Goal: Task Accomplishment & Management: Contribute content

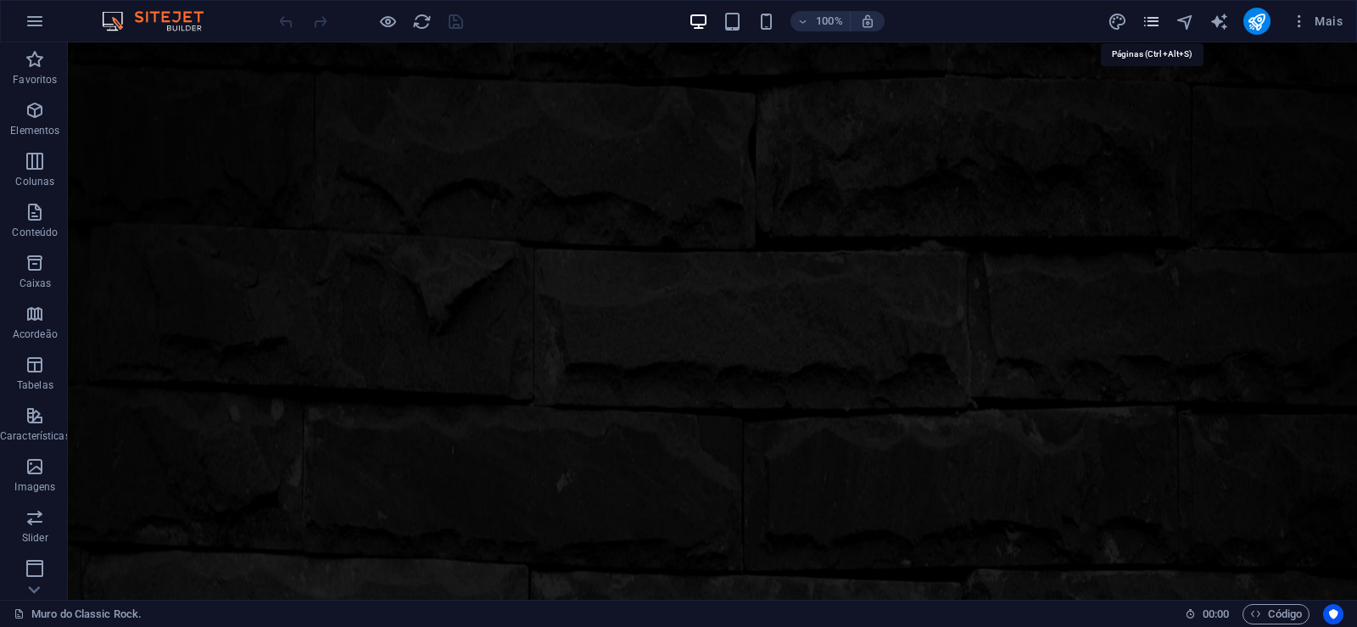
click at [1149, 20] on icon "pages" at bounding box center [1152, 22] width 20 height 20
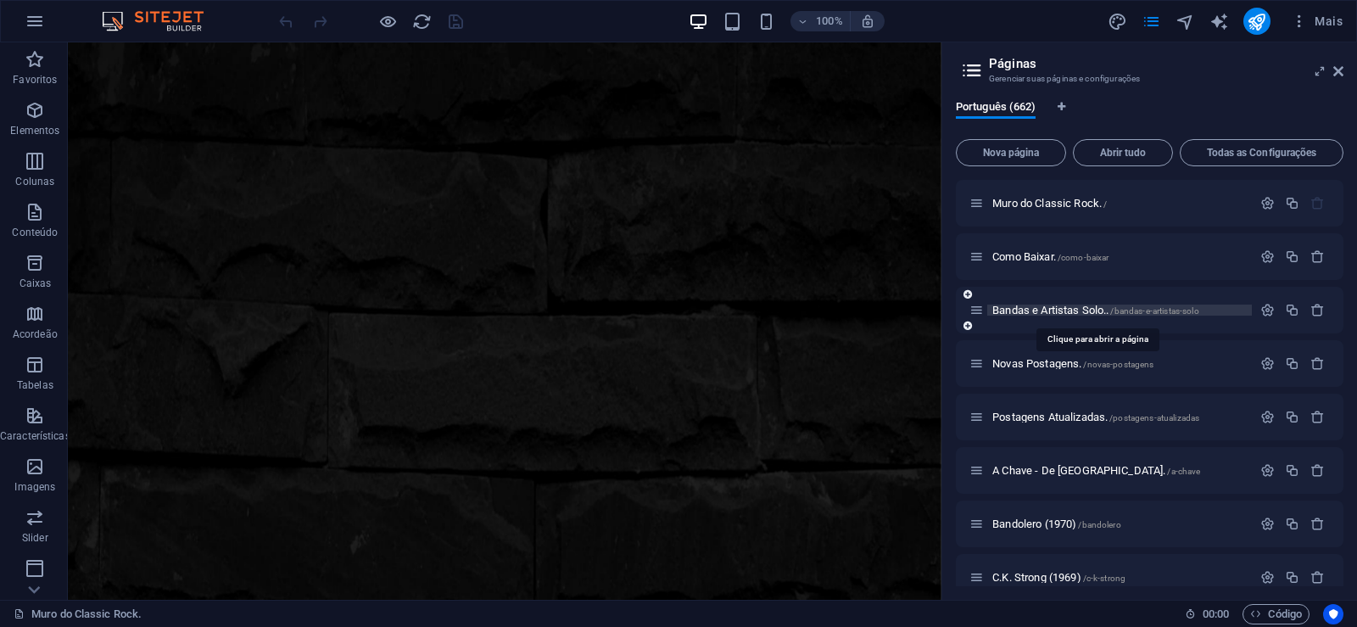
click at [1031, 310] on span "Bandas e Artistas Solo.. /bandas-e-artistas-solo" at bounding box center [1096, 310] width 207 height 13
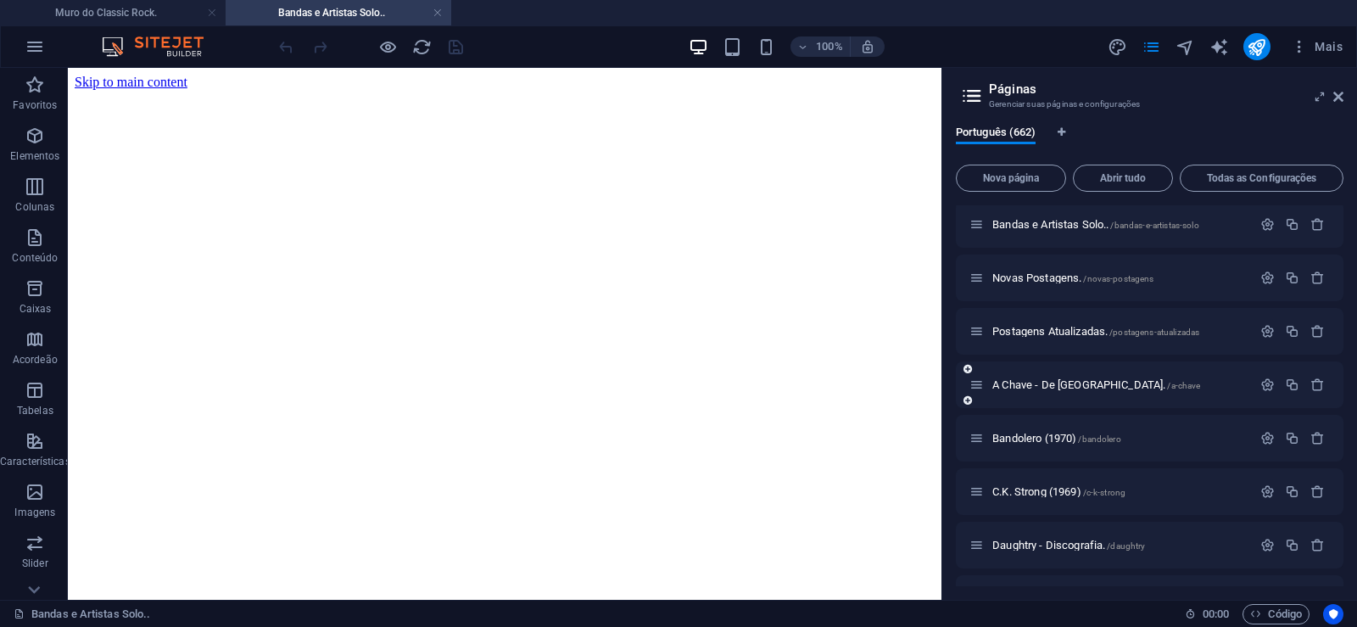
scroll to position [153, 0]
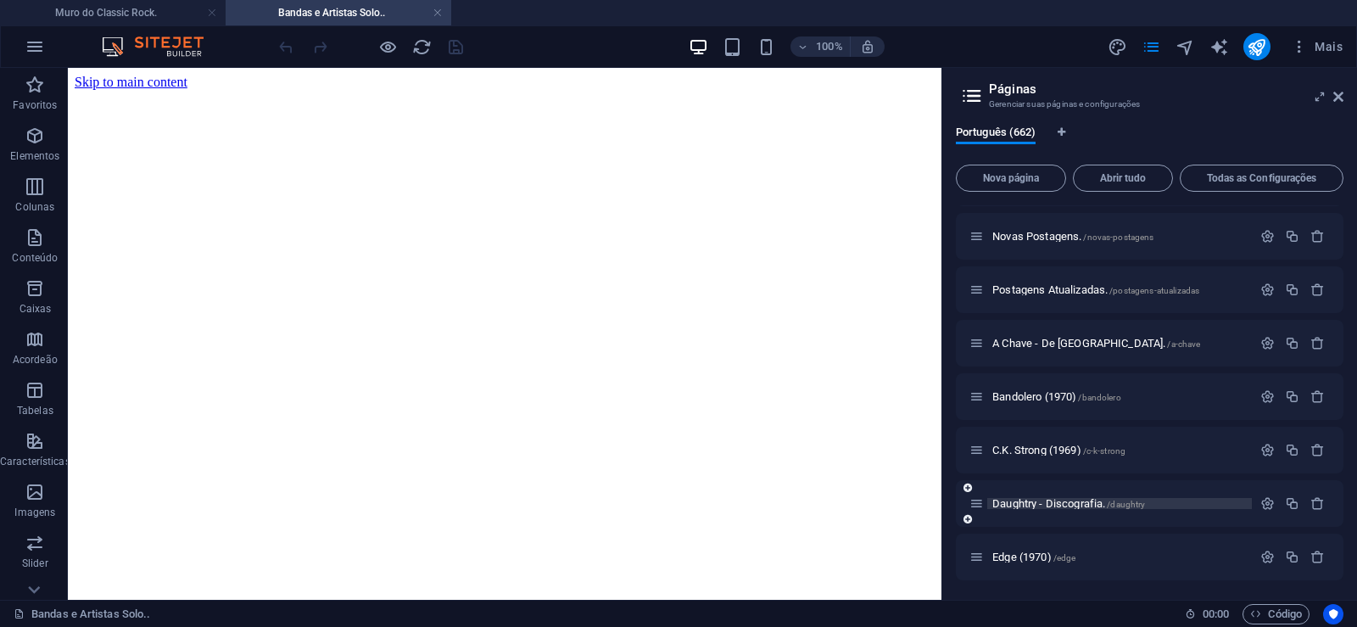
click at [1071, 506] on span "Daughtry - Discografia. /daughtry" at bounding box center [1069, 503] width 153 height 13
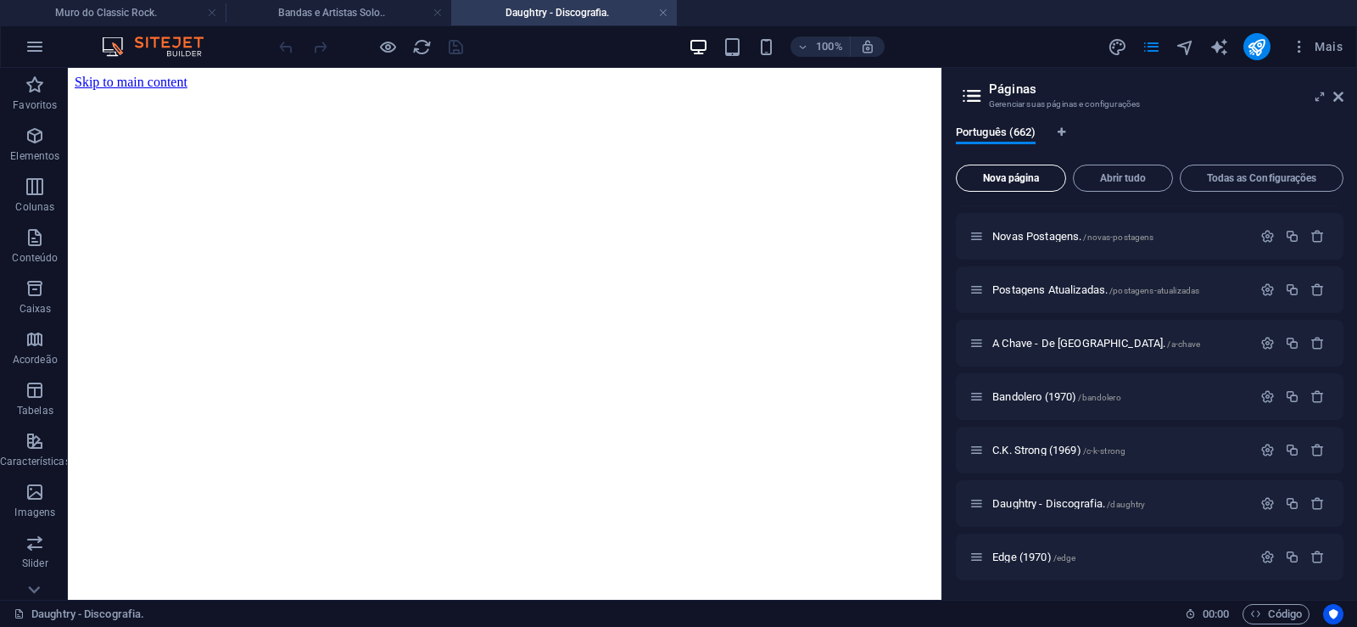
scroll to position [0, 0]
click at [998, 185] on button "Nova página" at bounding box center [1011, 178] width 110 height 27
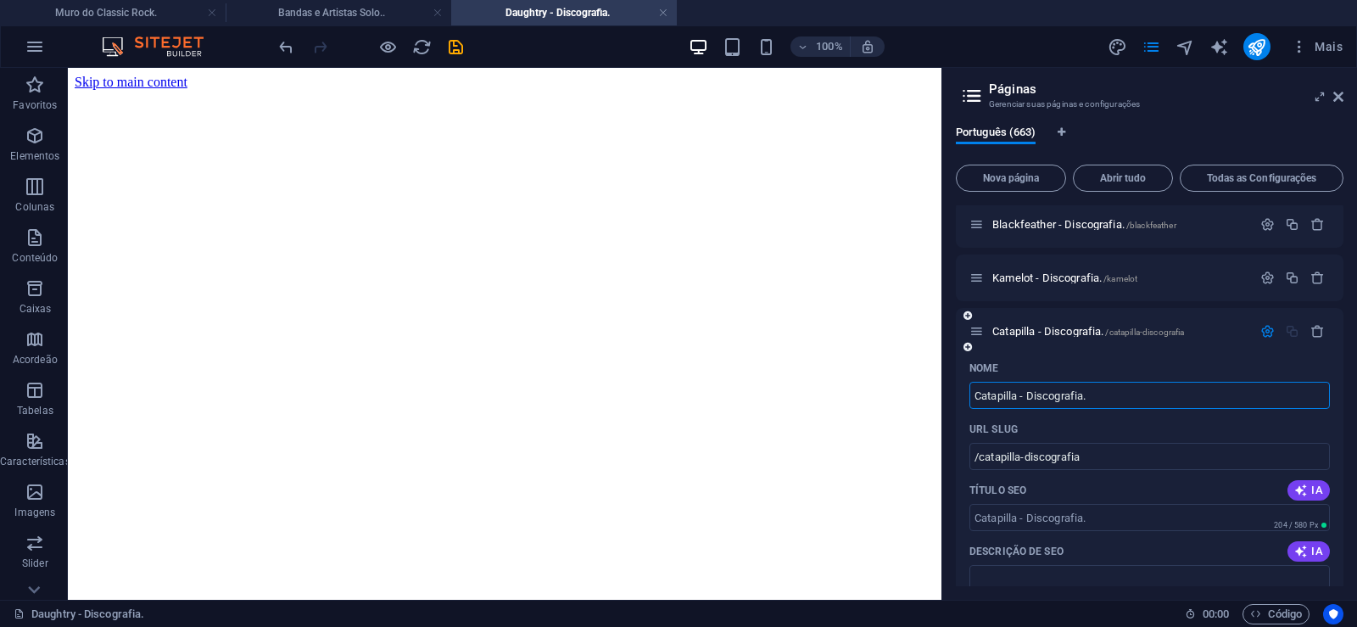
type input "Catapilla - Discografia."
type input "/catapilla-discografia"
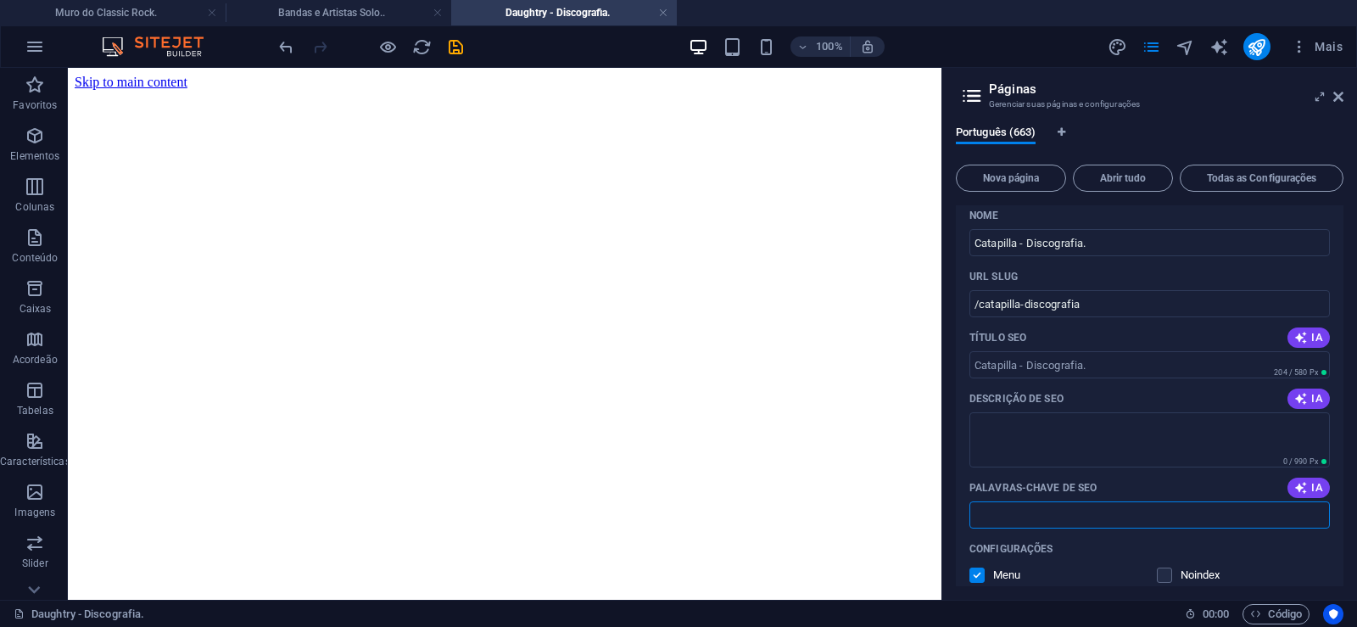
click at [1025, 518] on input "Palavras-chave de SEO" at bounding box center [1150, 514] width 361 height 27
paste input "Catapilla - Discografia. Download."
type input "Catapilla - Discografia. Download."
click at [1018, 432] on textarea "Descrição de SEO" at bounding box center [1150, 439] width 361 height 55
paste textarea "Catapilla foi uma banda de rock progressivo e jazz rock Inglesa ativa do final …"
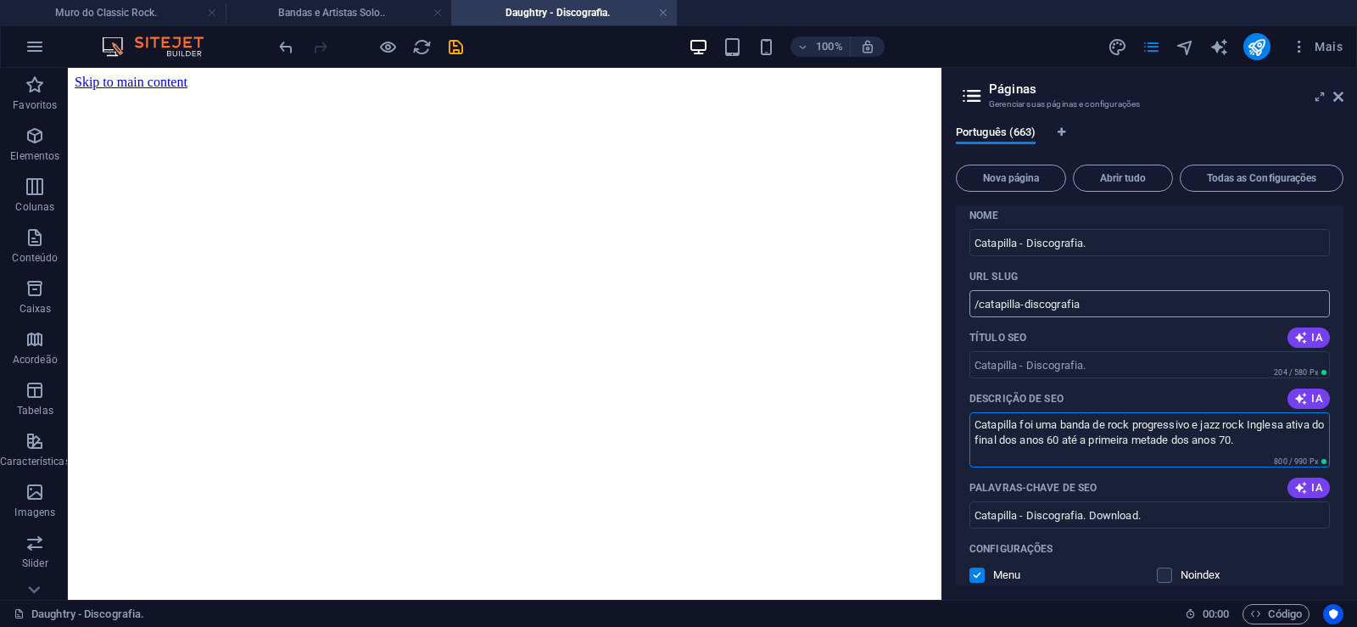
click at [1028, 313] on input "/catapilla-discografia" at bounding box center [1150, 303] width 361 height 27
type textarea "Catapilla foi uma banda de rock progressivo e jazz rock Inglesa ativa do final …"
drag, startPoint x: 1021, startPoint y: 299, endPoint x: 976, endPoint y: 307, distance: 46.4
click at [976, 307] on input "/catapilla-discografia" at bounding box center [1150, 303] width 361 height 27
click at [1013, 305] on input "/catapilla-discografia" at bounding box center [1150, 303] width 361 height 27
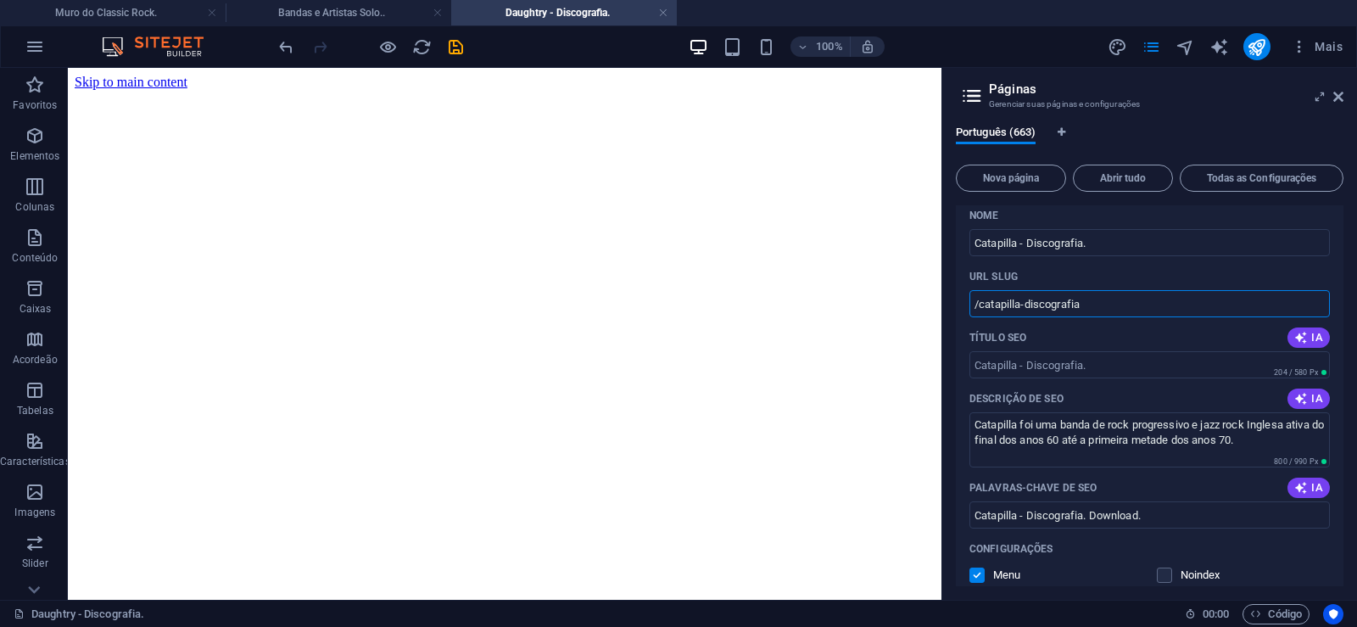
drag, startPoint x: 1021, startPoint y: 302, endPoint x: 981, endPoint y: 316, distance: 42.1
click at [981, 316] on input "/catapilla-discografia" at bounding box center [1150, 303] width 361 height 27
click at [1041, 311] on input "/catapilla-discografia" at bounding box center [1150, 303] width 361 height 27
drag, startPoint x: 1023, startPoint y: 304, endPoint x: 1116, endPoint y: 297, distance: 93.6
click at [1116, 297] on input "/catapilla-discografia" at bounding box center [1150, 303] width 361 height 27
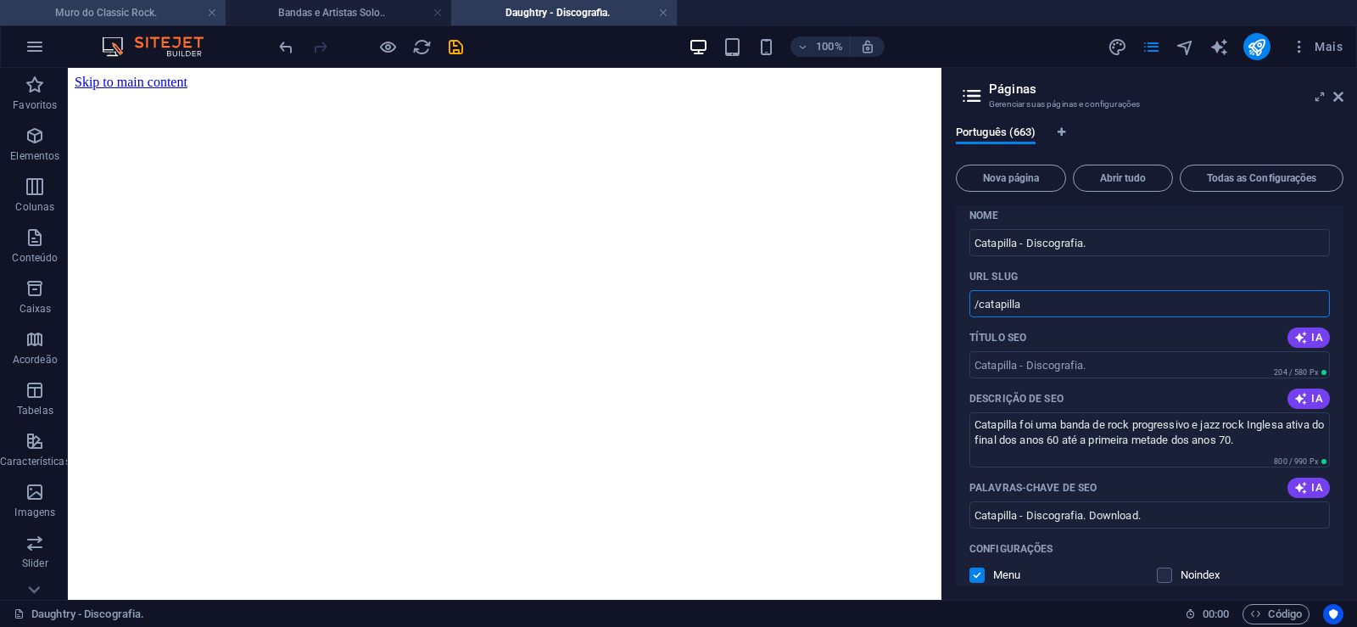
type input "/catapilla"
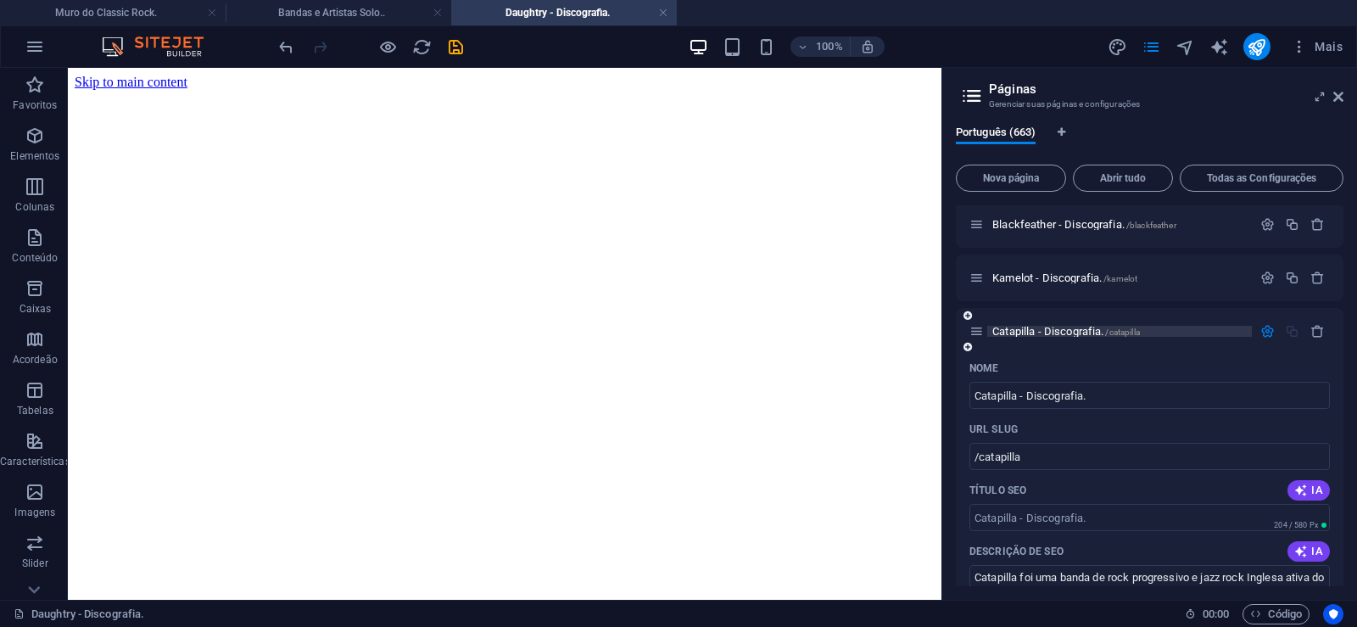
click at [1040, 328] on span "Catapilla - Discografia. /catapilla" at bounding box center [1067, 331] width 148 height 13
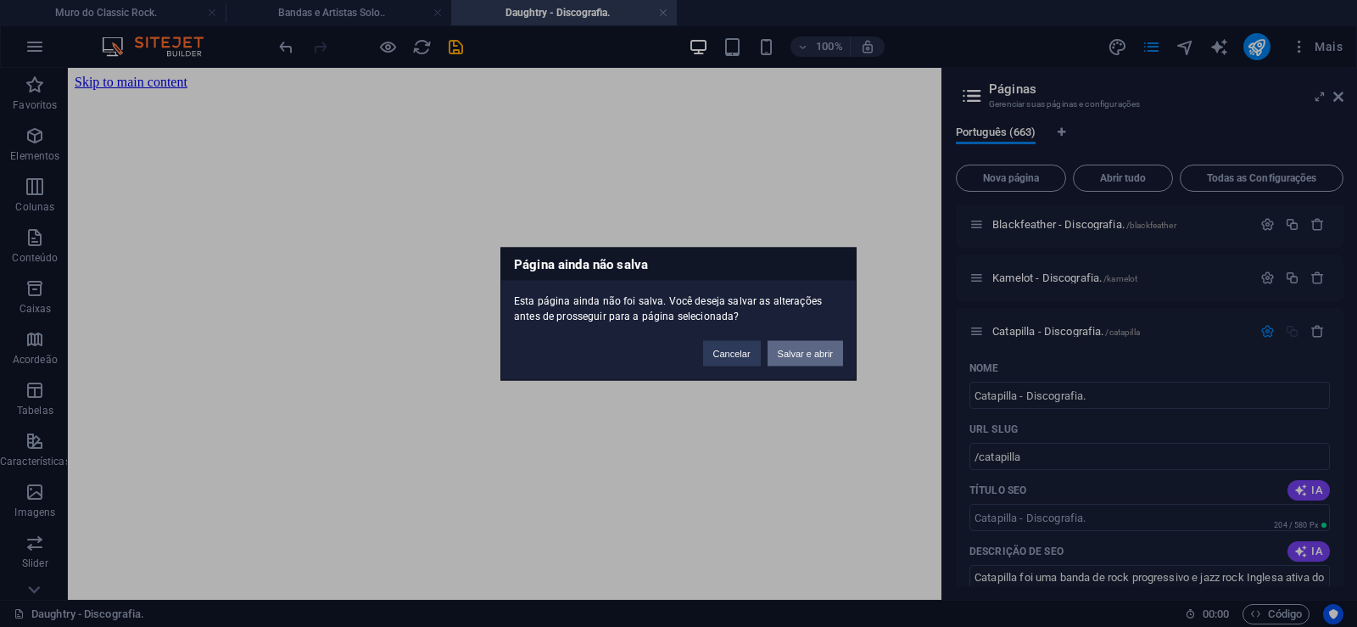
click at [812, 345] on button "Salvar e abrir" at bounding box center [806, 352] width 76 height 25
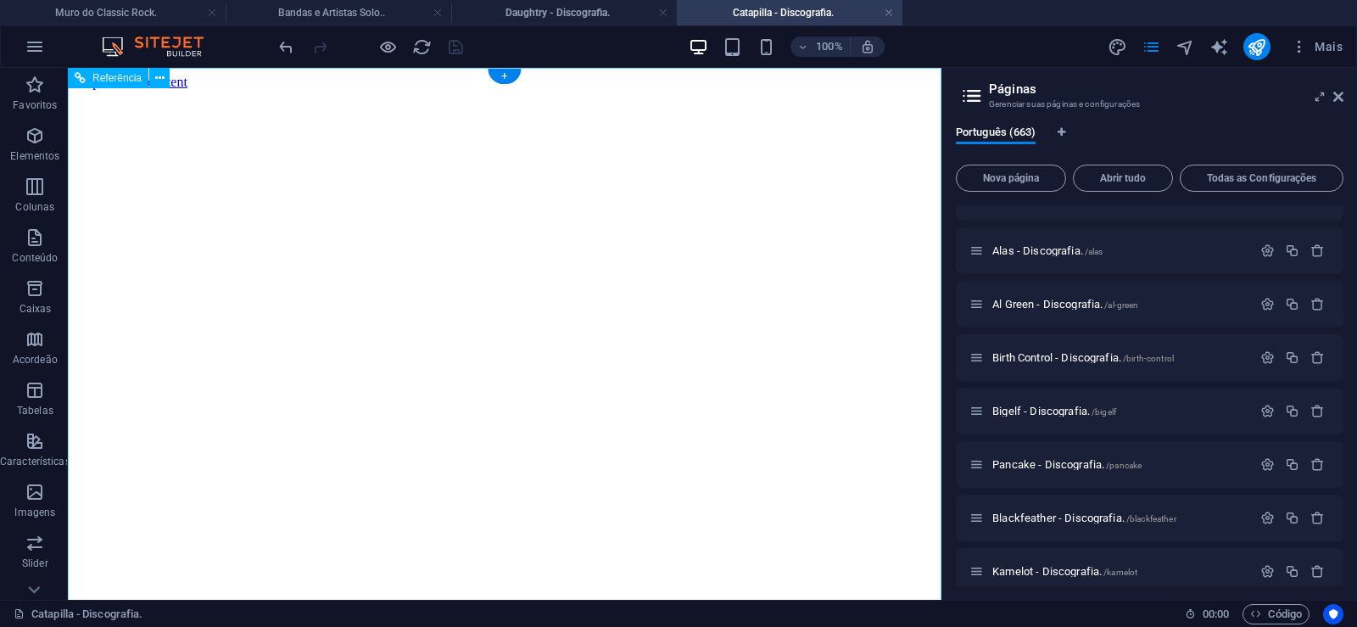
scroll to position [0, 0]
click at [1341, 102] on icon at bounding box center [1339, 97] width 10 height 14
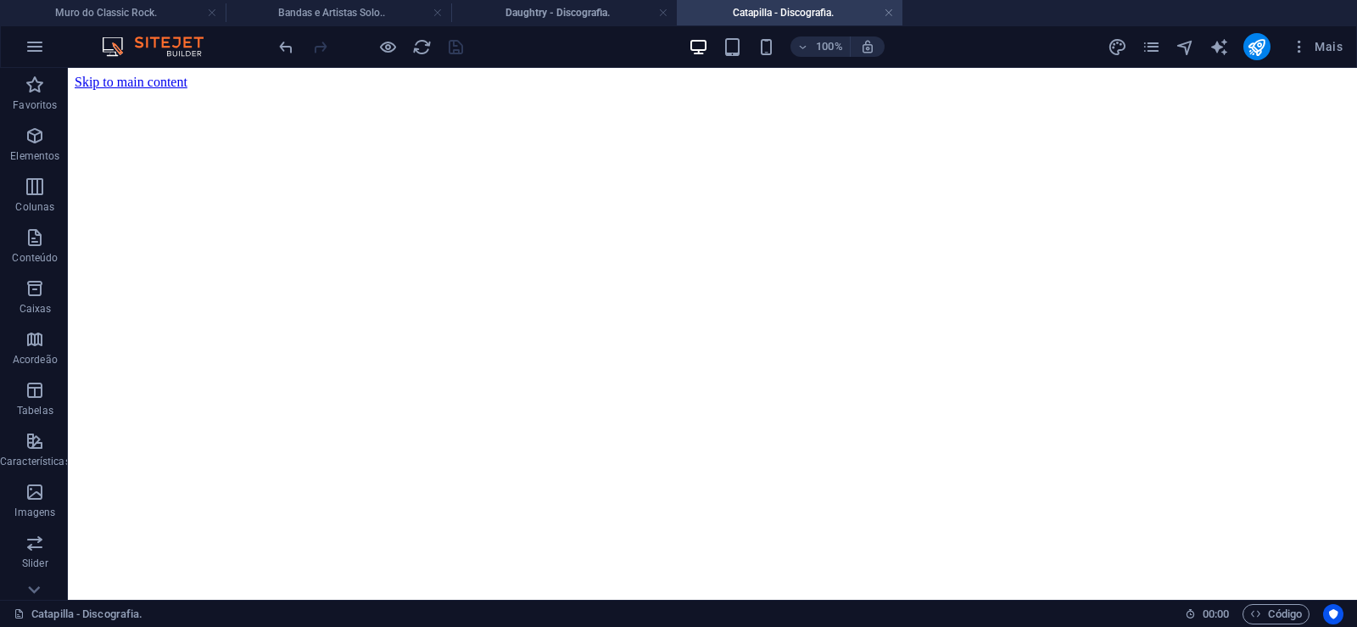
click at [1345, 90] on figure at bounding box center [713, 90] width 1276 height 0
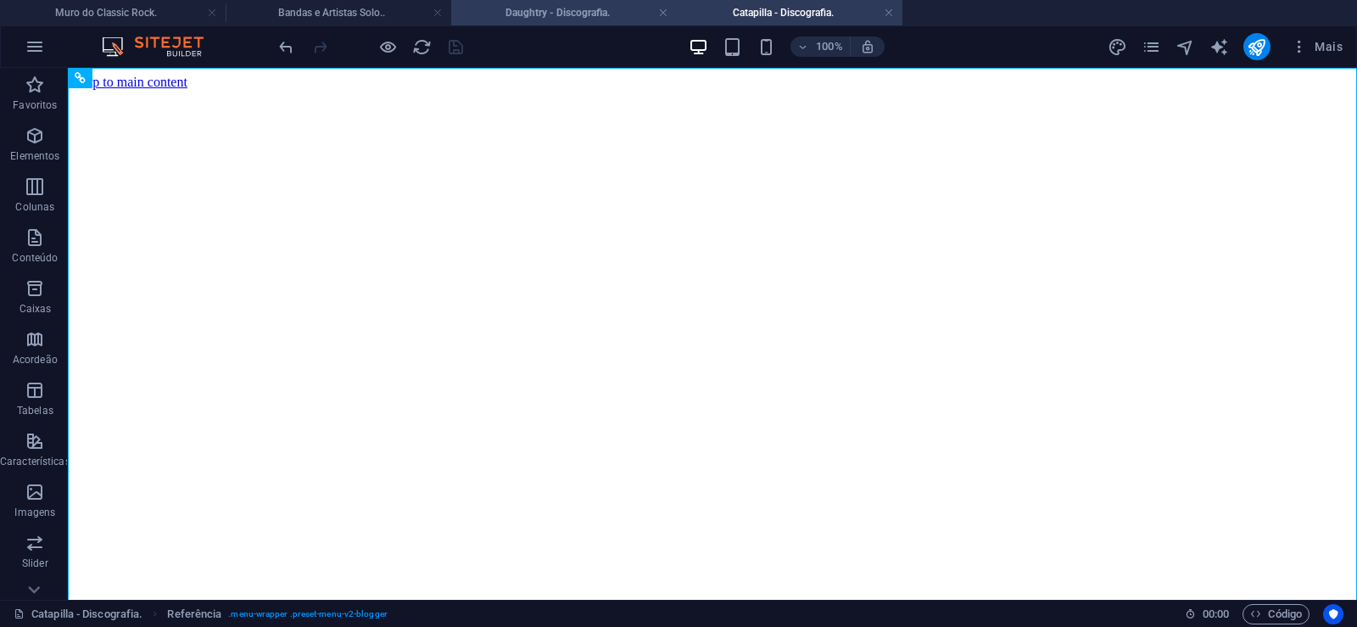
drag, startPoint x: 553, startPoint y: 15, endPoint x: 303, endPoint y: 112, distance: 268.3
click at [553, 15] on h4 "Daughtry - Discografia." at bounding box center [564, 12] width 226 height 19
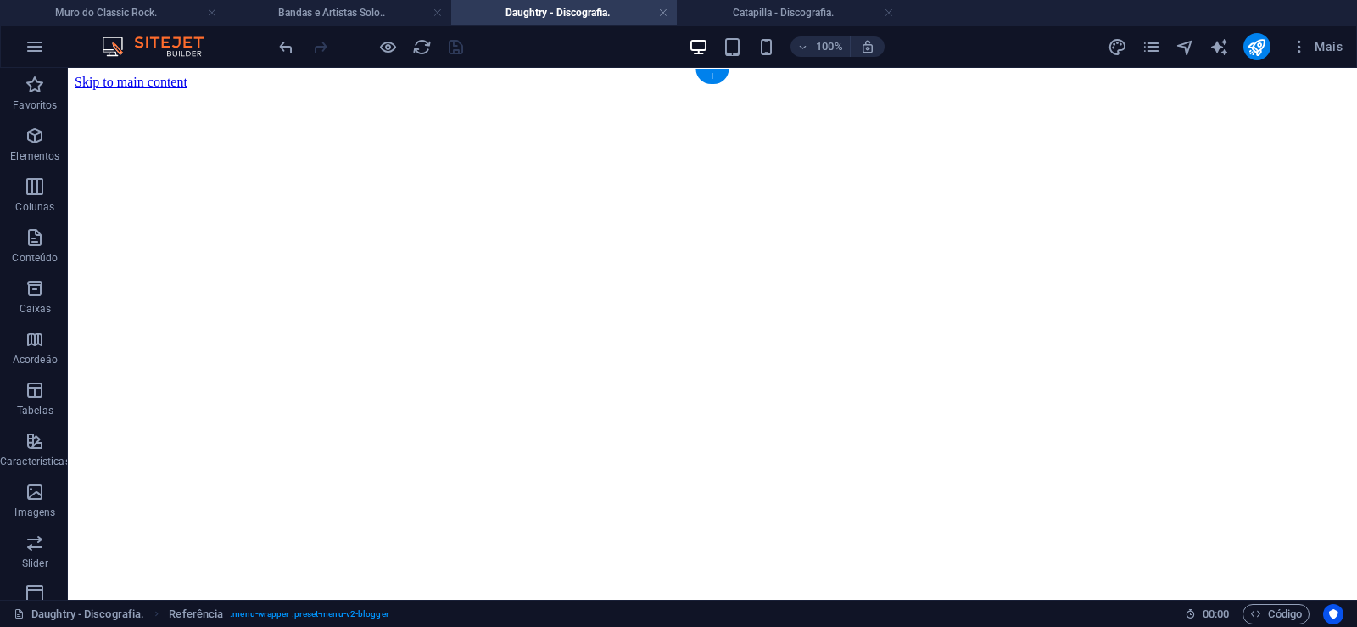
click figure
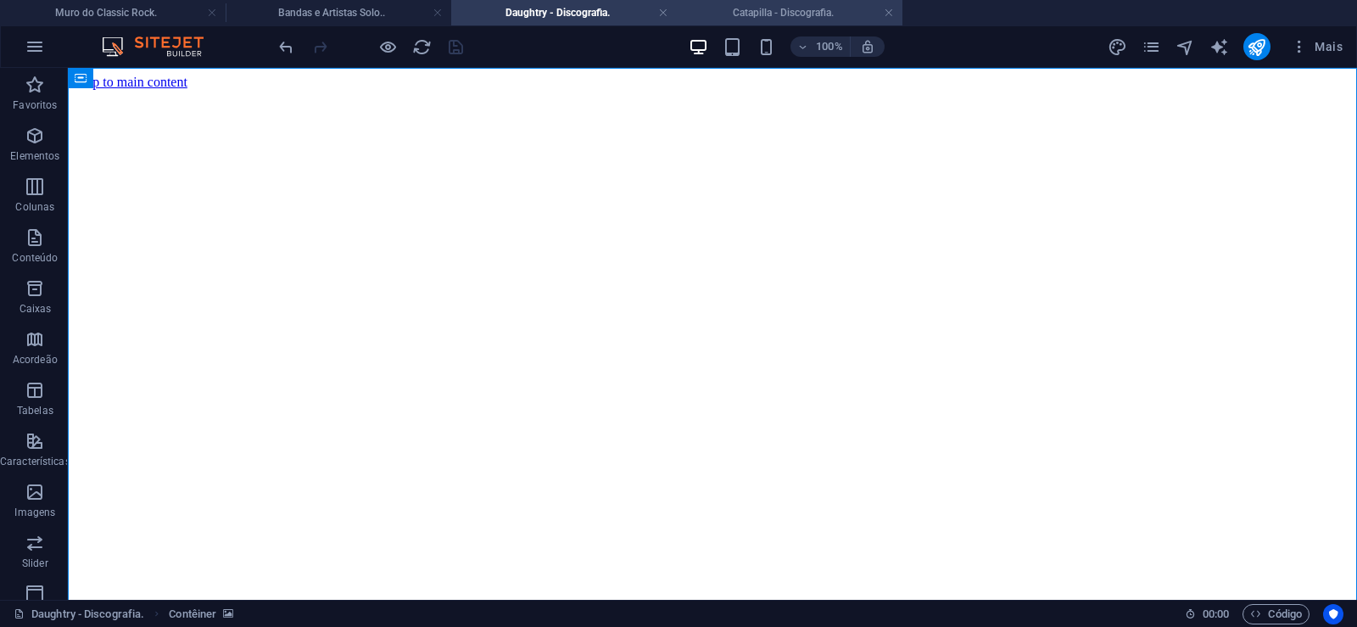
click at [756, 7] on h4 "Catapilla - Discografia." at bounding box center [790, 12] width 226 height 19
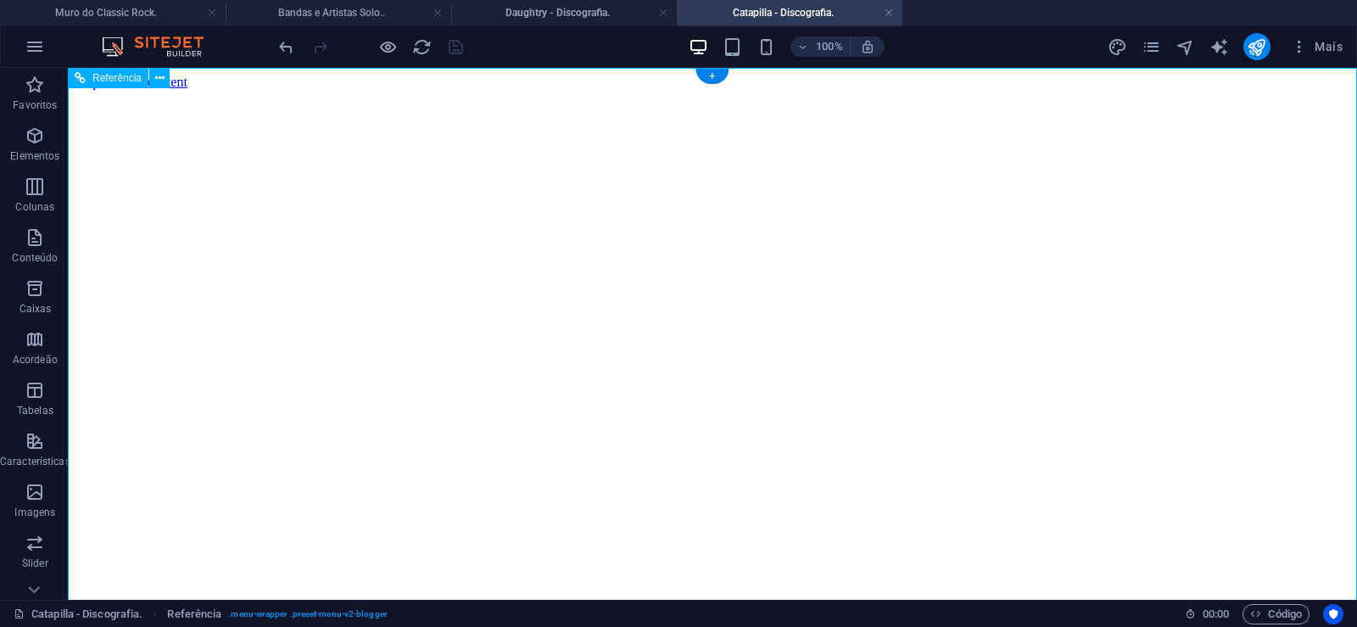
click at [148, 90] on figure at bounding box center [713, 90] width 1276 height 0
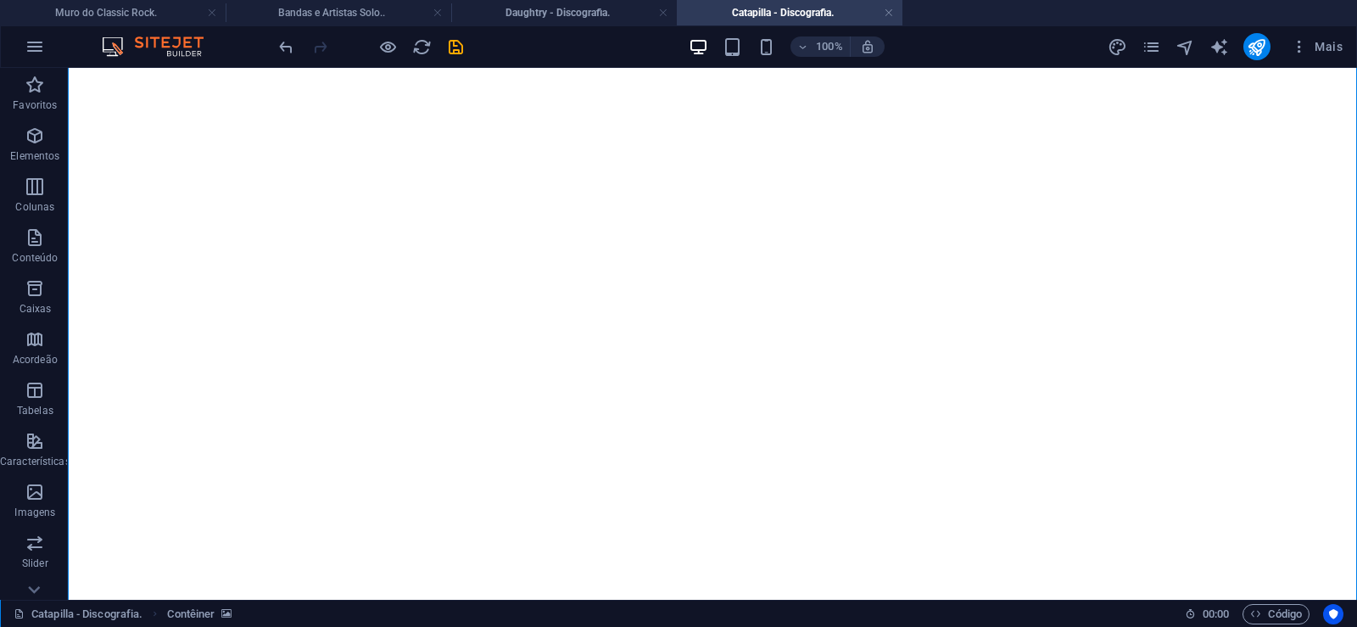
scroll to position [11775, 0]
drag, startPoint x: 1281, startPoint y: 296, endPoint x: 1331, endPoint y: 604, distance: 312.0
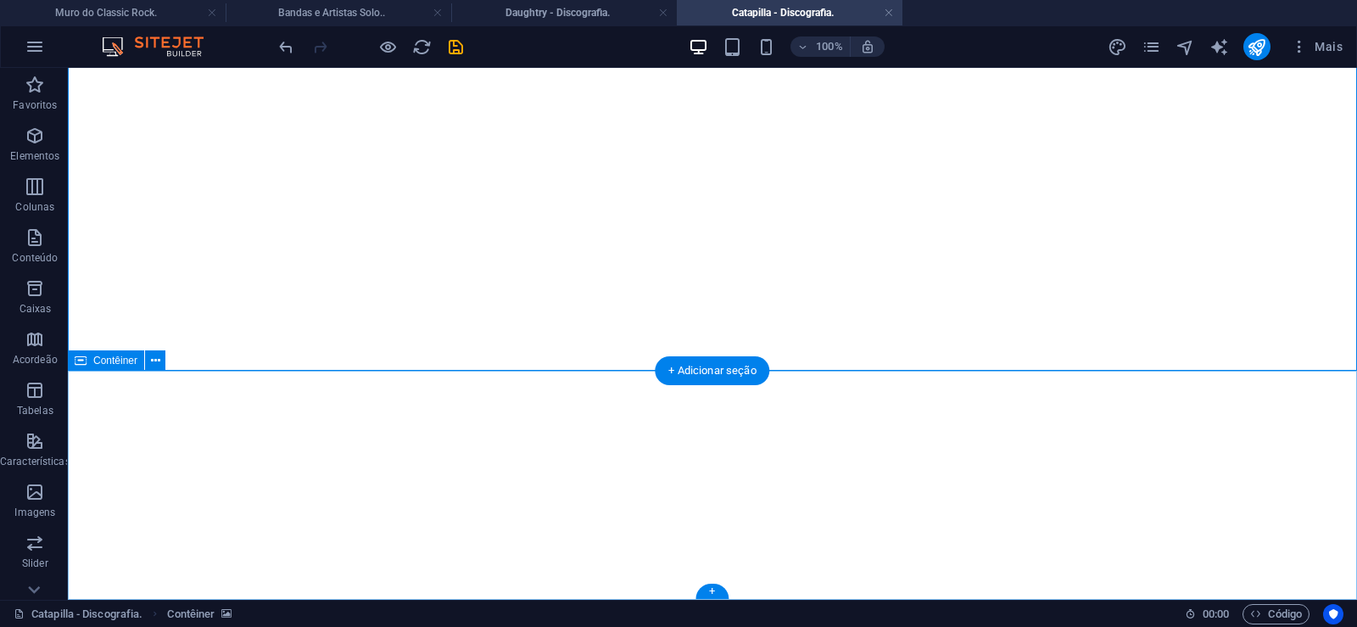
click div "Solte o conteúdo aqui ou Adicionar elementos Colar área de transferência"
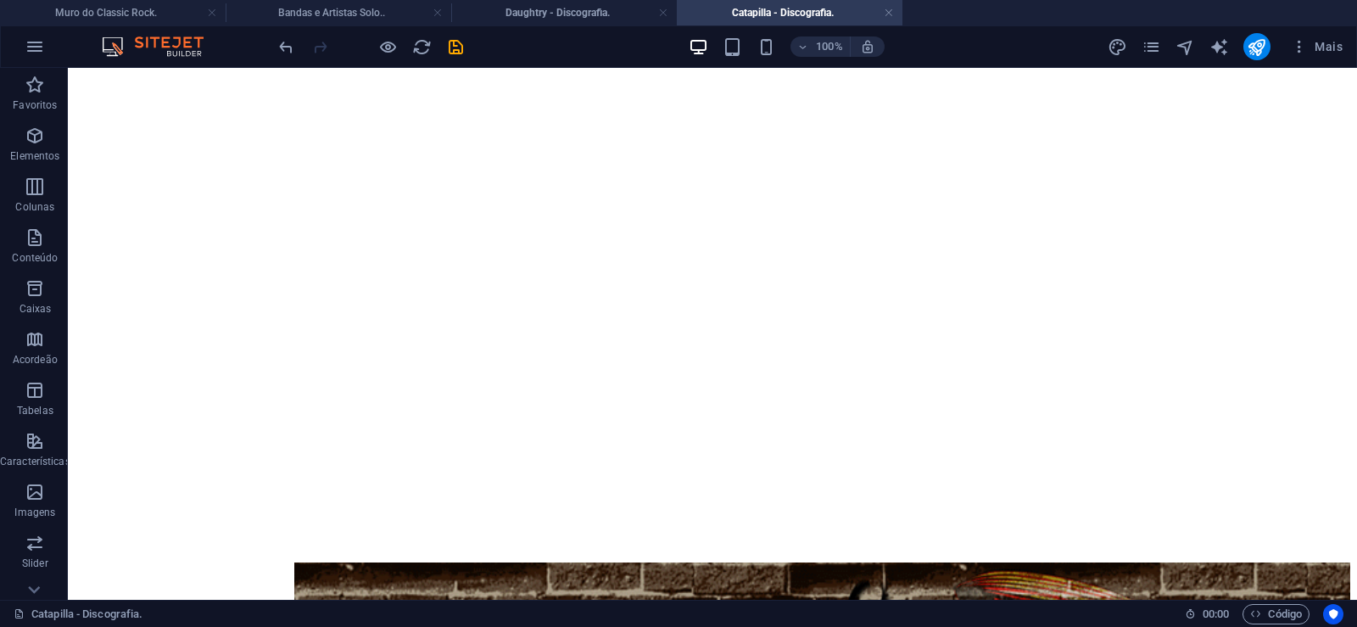
scroll to position [0, 0]
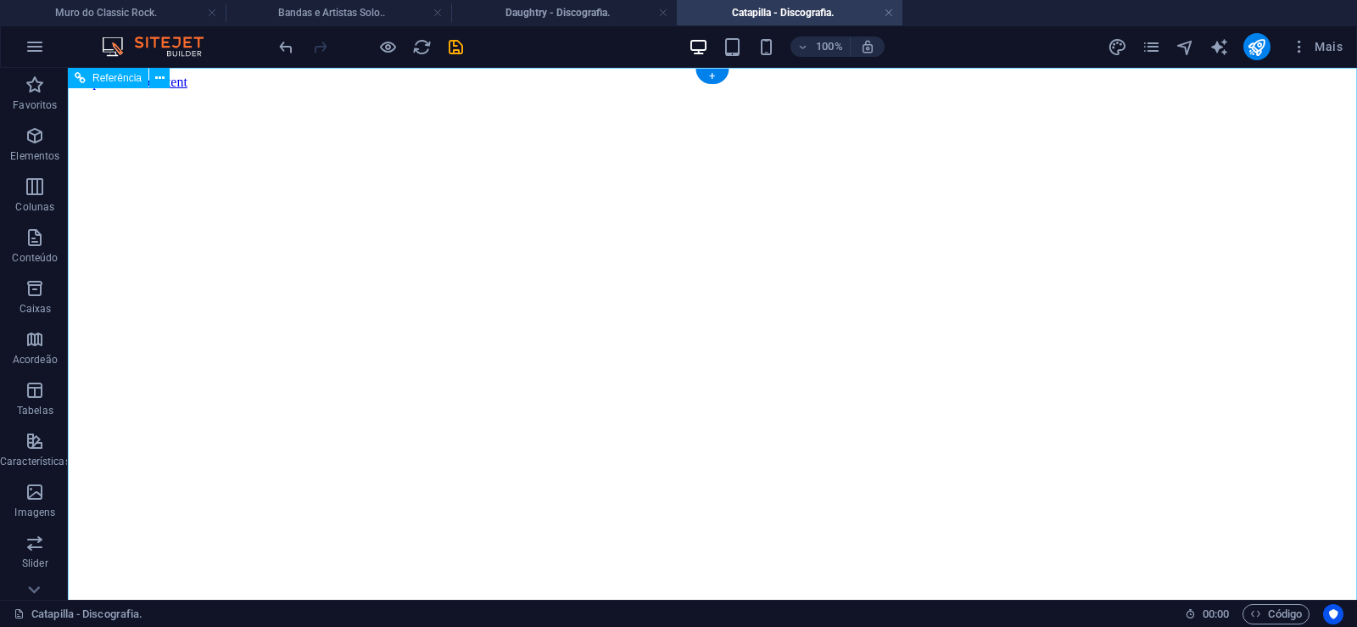
click figure
click div "Daughtry - Discografia."
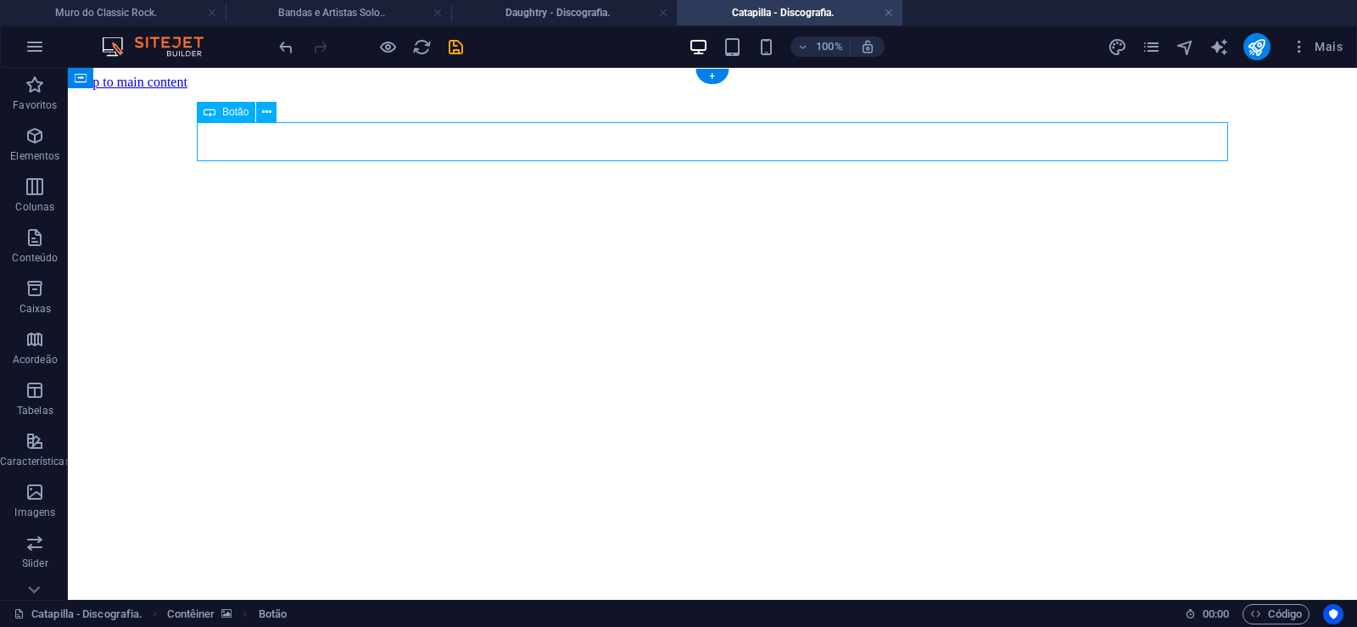
click div "Daughtry - Discografia."
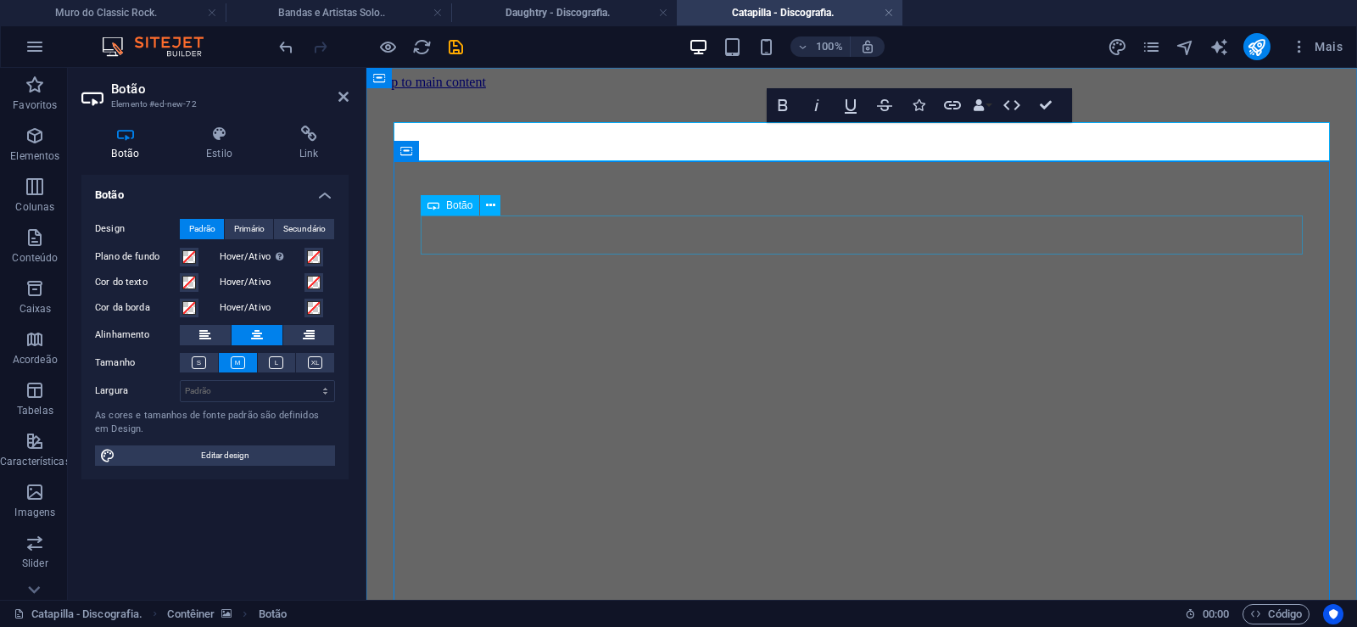
scroll to position [0, 12]
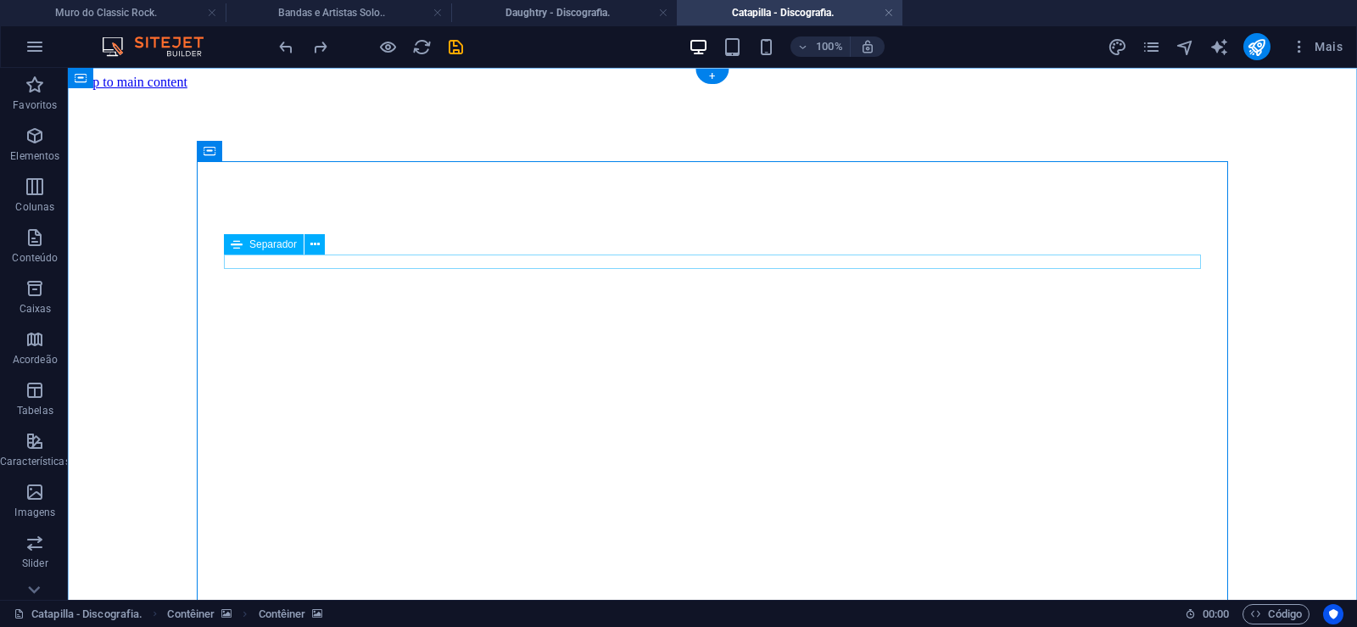
click div
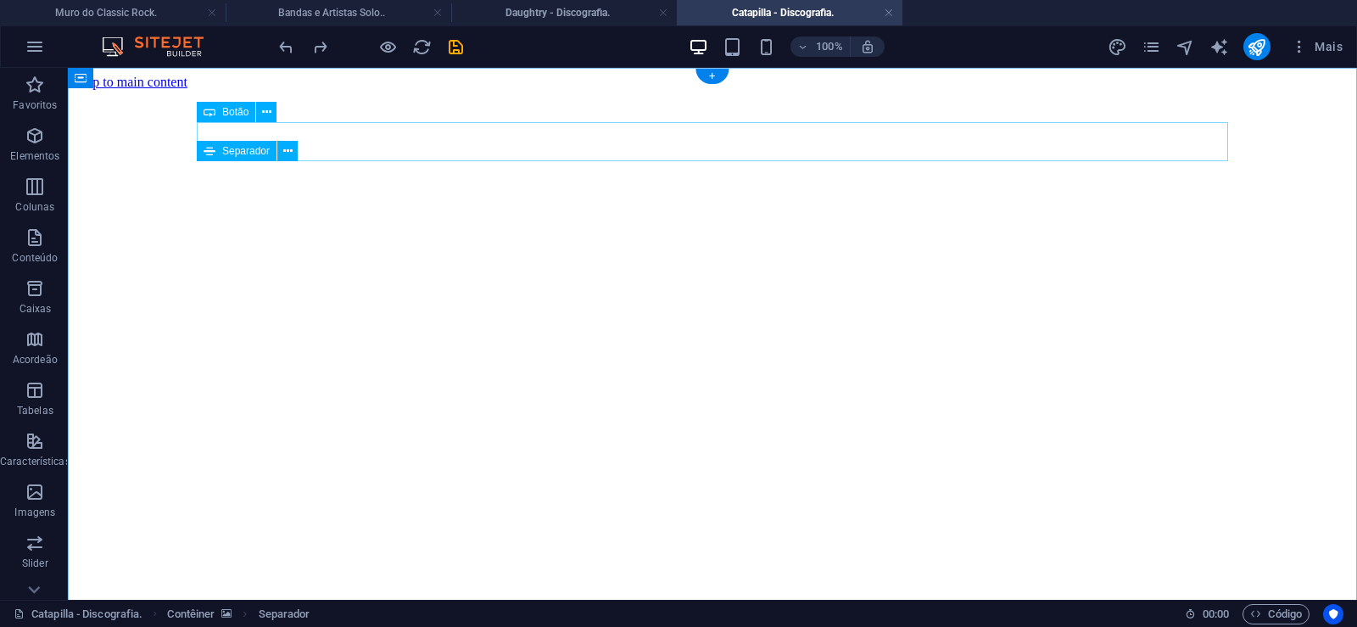
click div "Daughtry - Discografia."
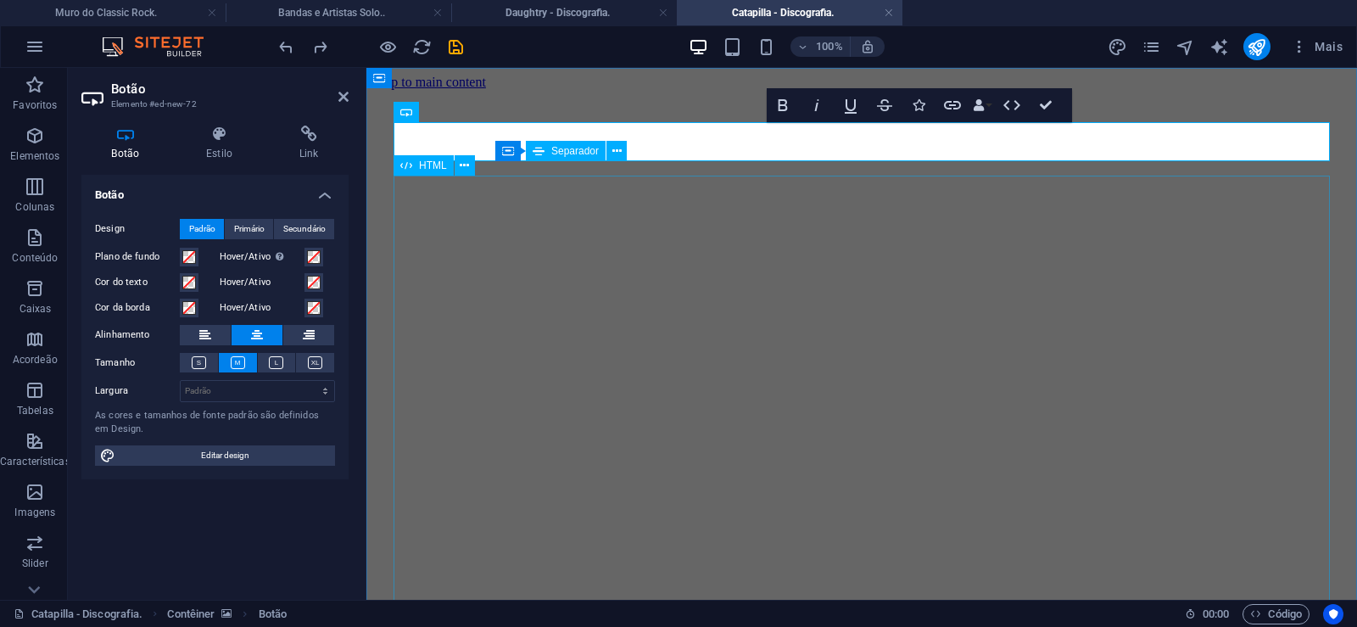
click div "Daughtry é uma banda norte-americana de rock liderada pelo ex-participante do p…"
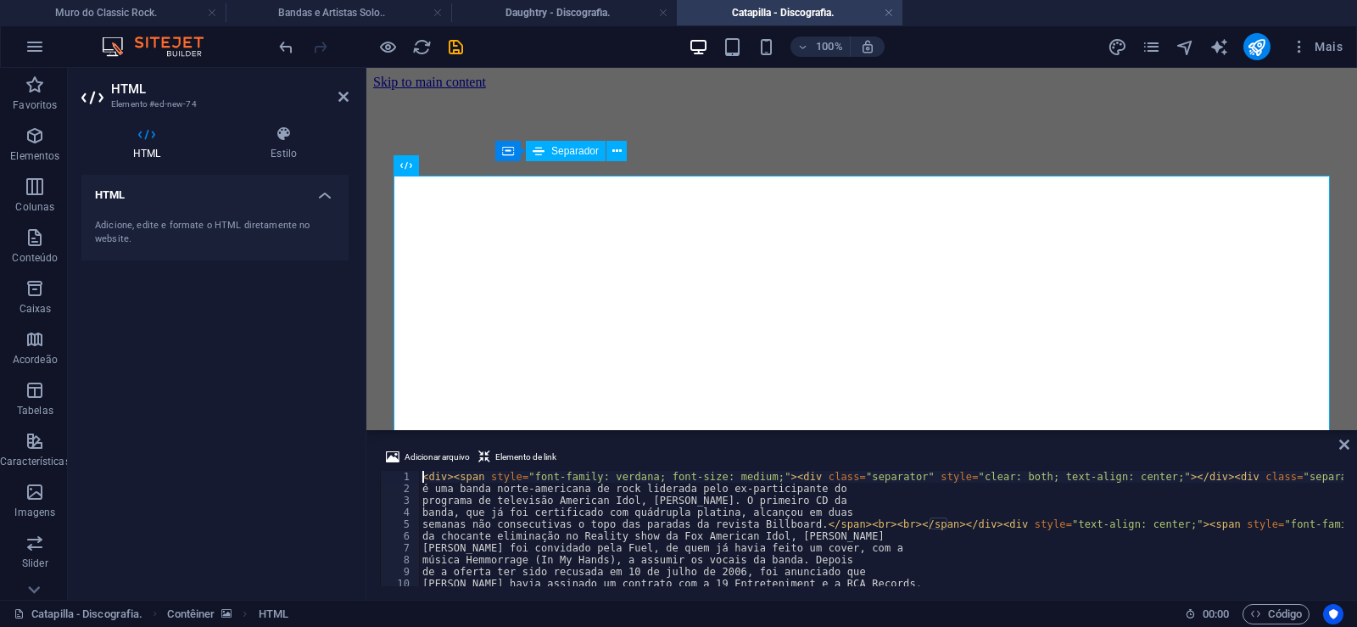
type textarea "[PERSON_NAME] foi convidado pela Fuel, de quem já havia feito um cover, com a"
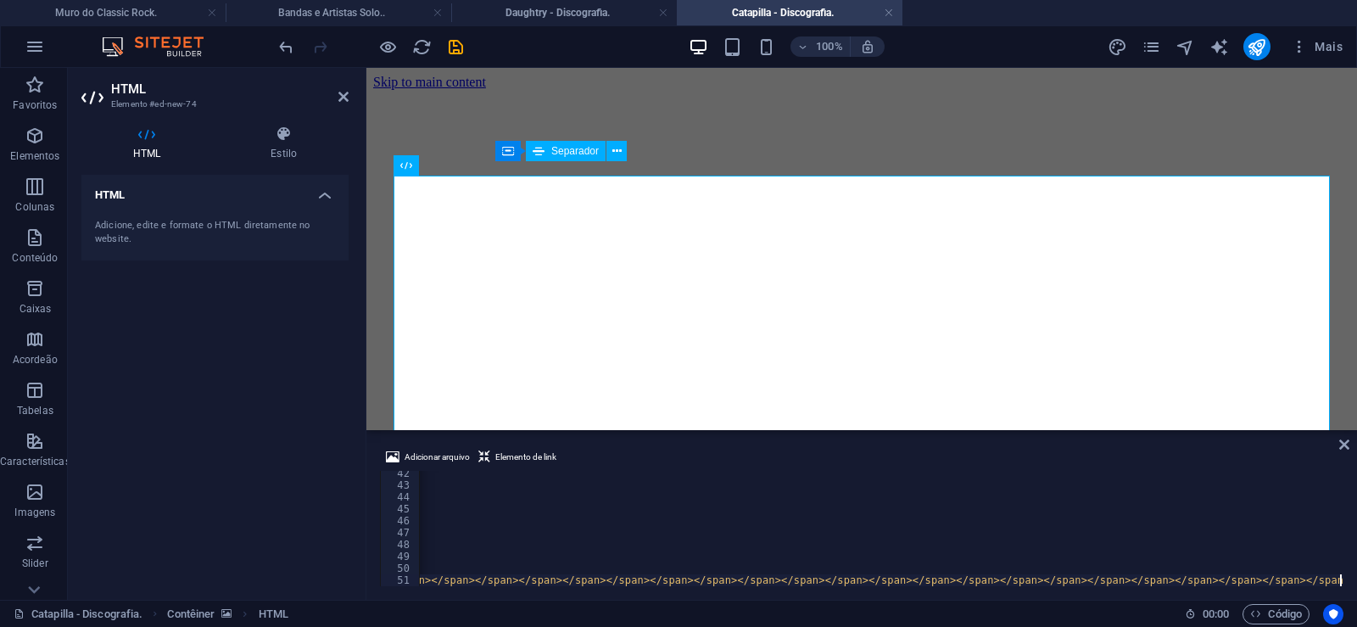
scroll to position [0, 47397]
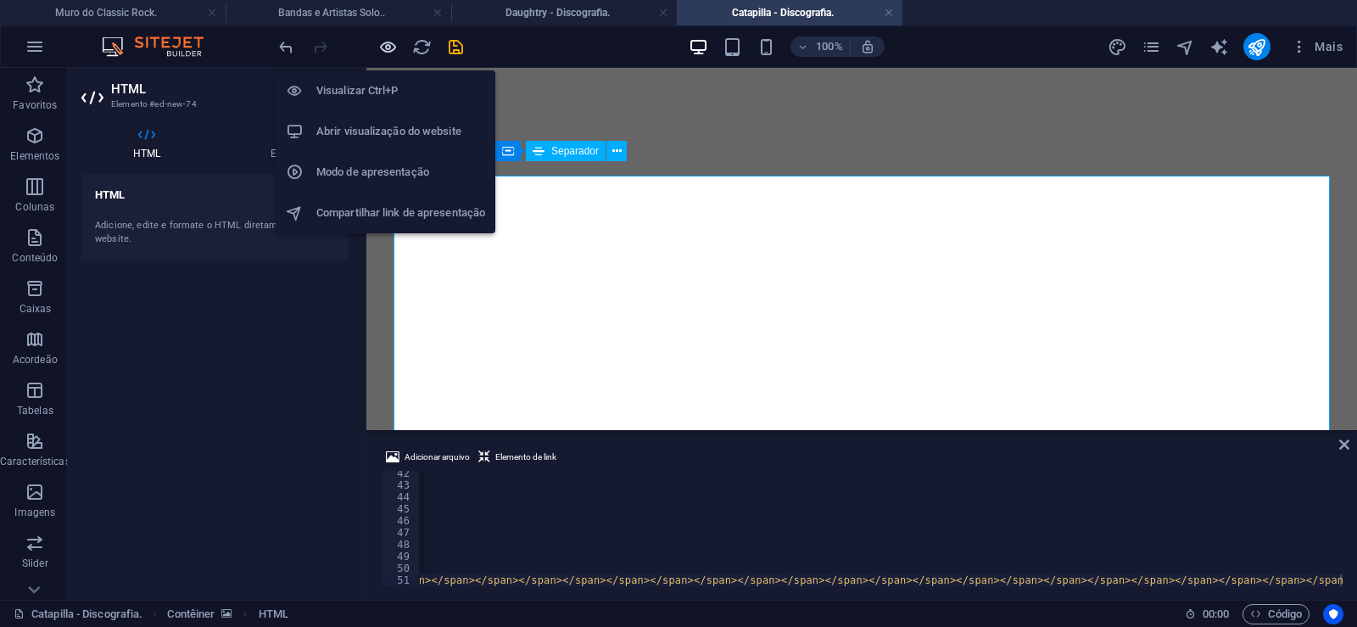
click at [386, 48] on icon "button" at bounding box center [388, 47] width 20 height 20
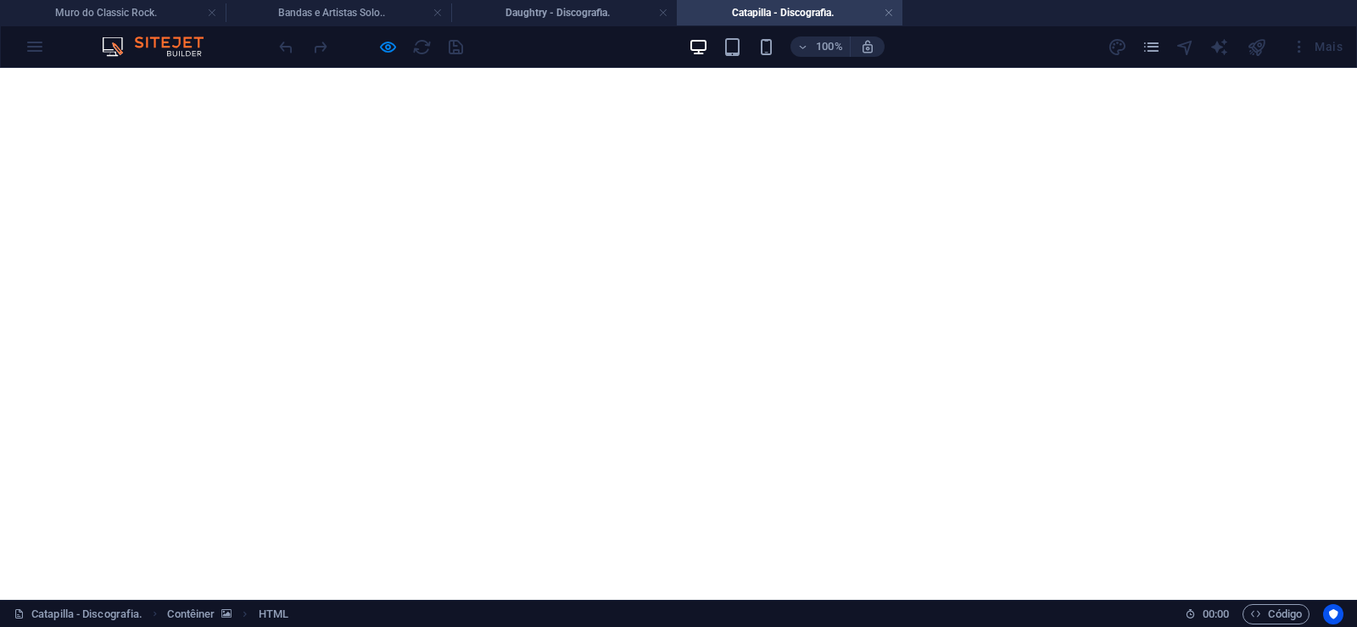
scroll to position [519, 0]
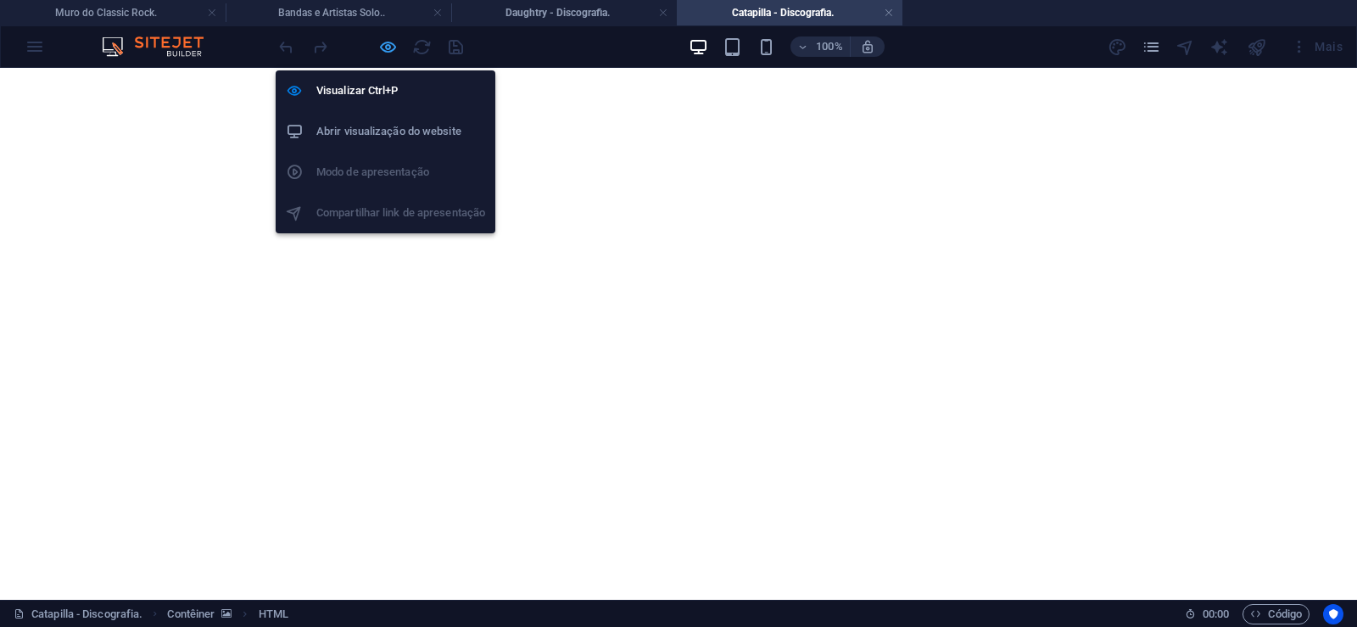
drag, startPoint x: 390, startPoint y: 48, endPoint x: 262, endPoint y: 221, distance: 214.6
click at [390, 48] on icon "button" at bounding box center [388, 47] width 20 height 20
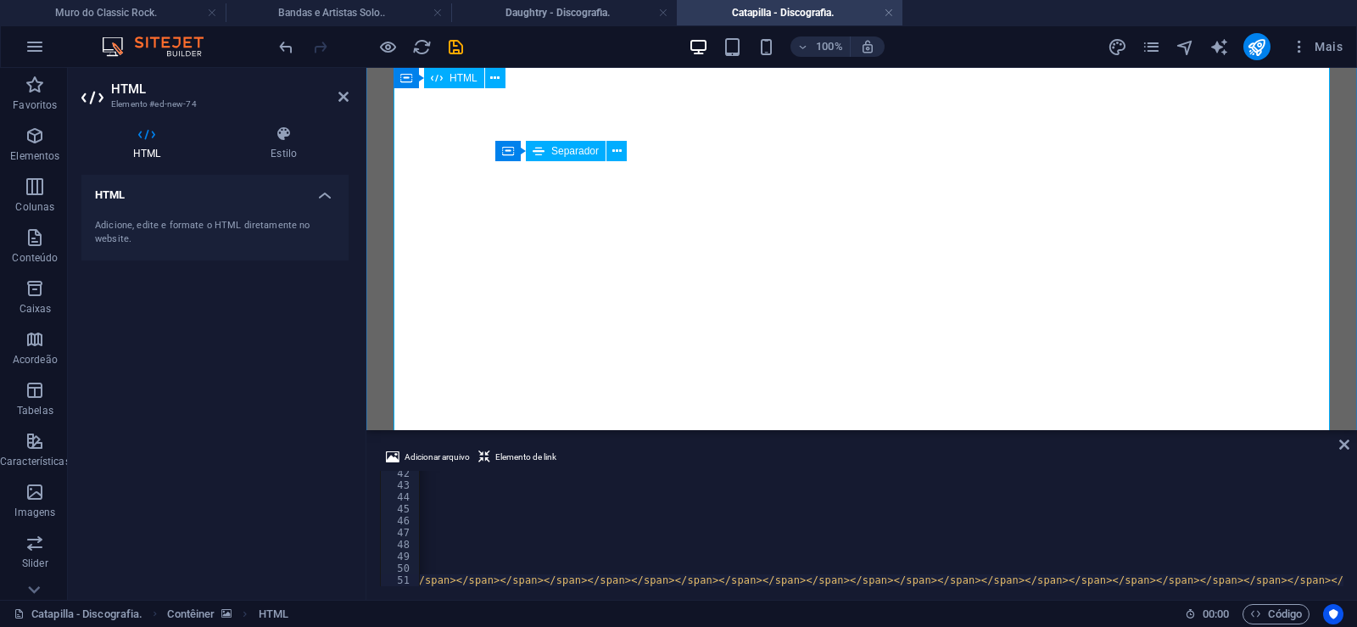
scroll to position [0, 0]
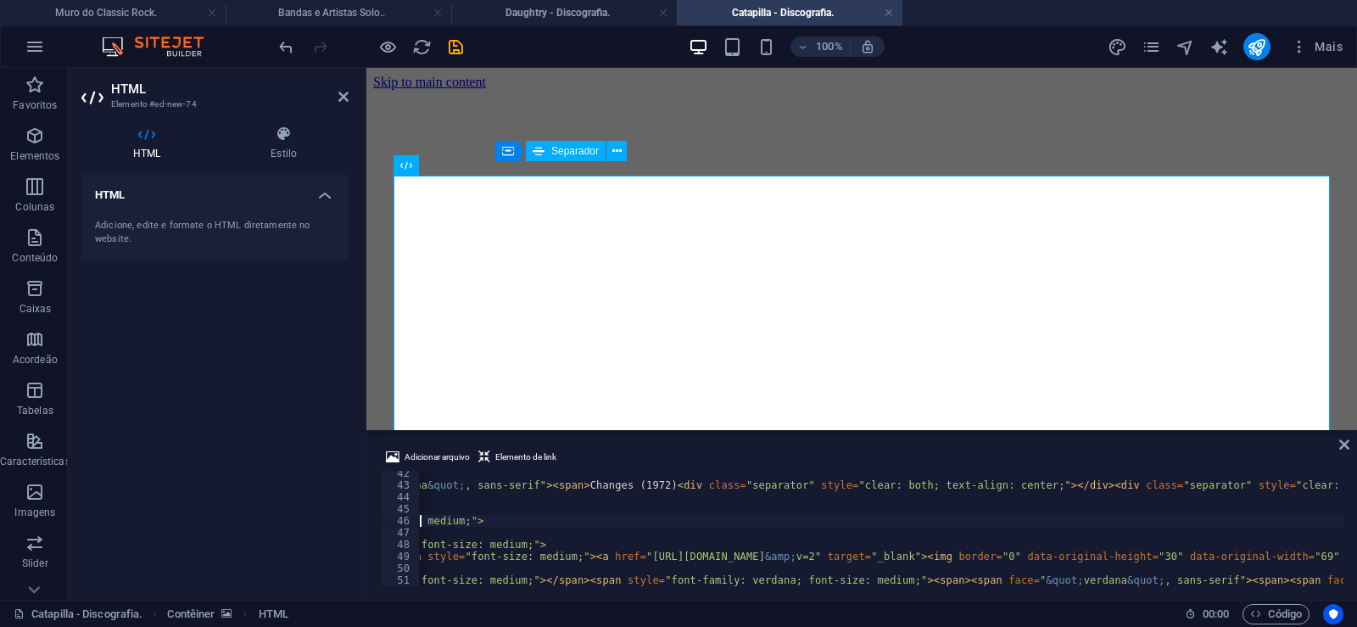
type textarea "04. It Could Only Happen To Me (6:45)</span></span></span></div><span style="fo…"
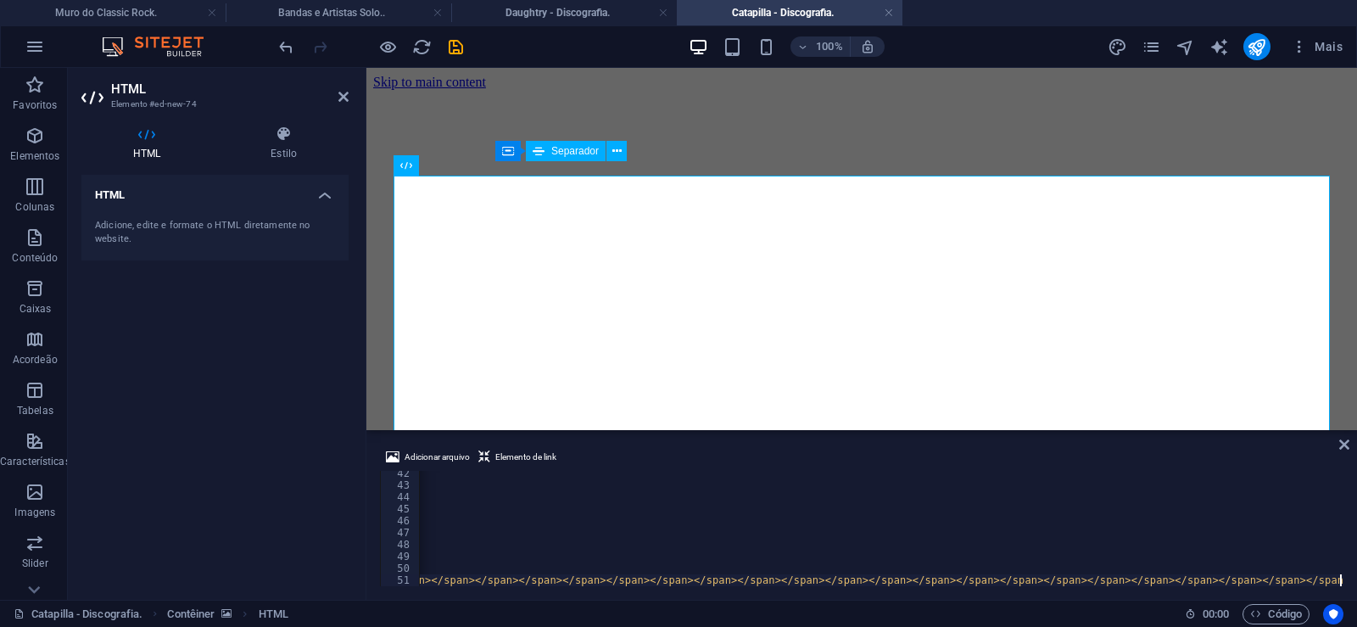
scroll to position [0, 47397]
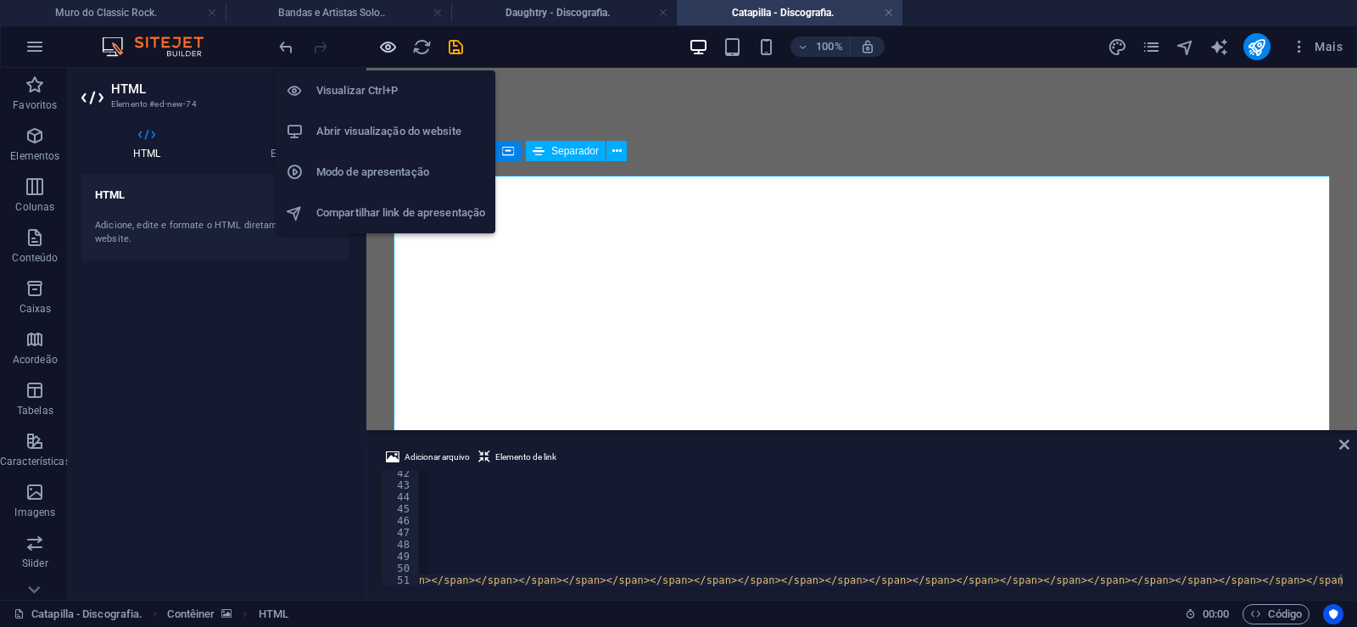
click at [393, 40] on icon "button" at bounding box center [388, 47] width 20 height 20
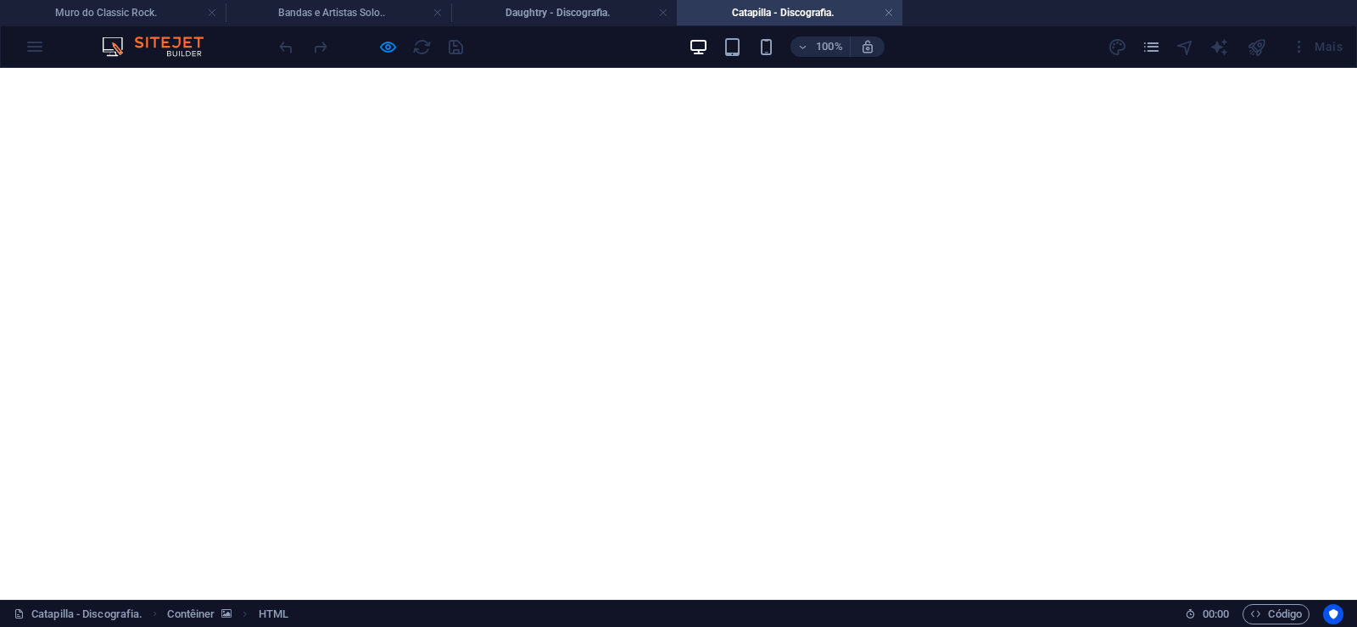
scroll to position [1897, 0]
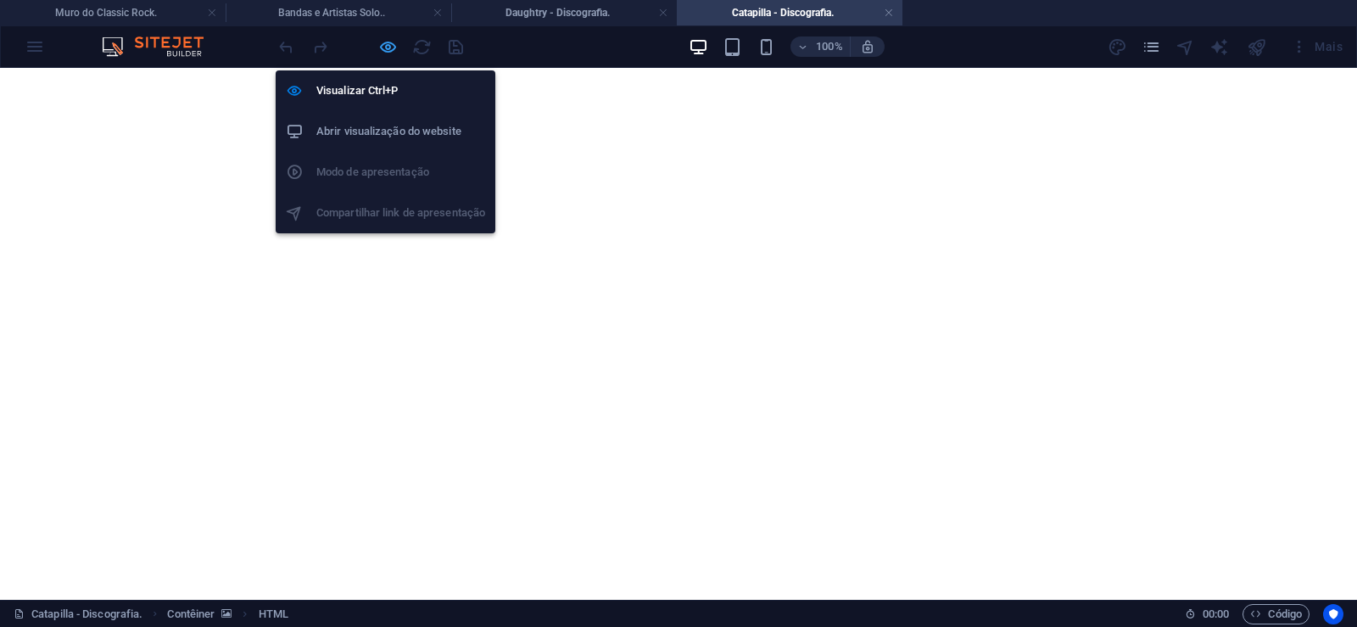
click at [383, 45] on icon "button" at bounding box center [388, 47] width 20 height 20
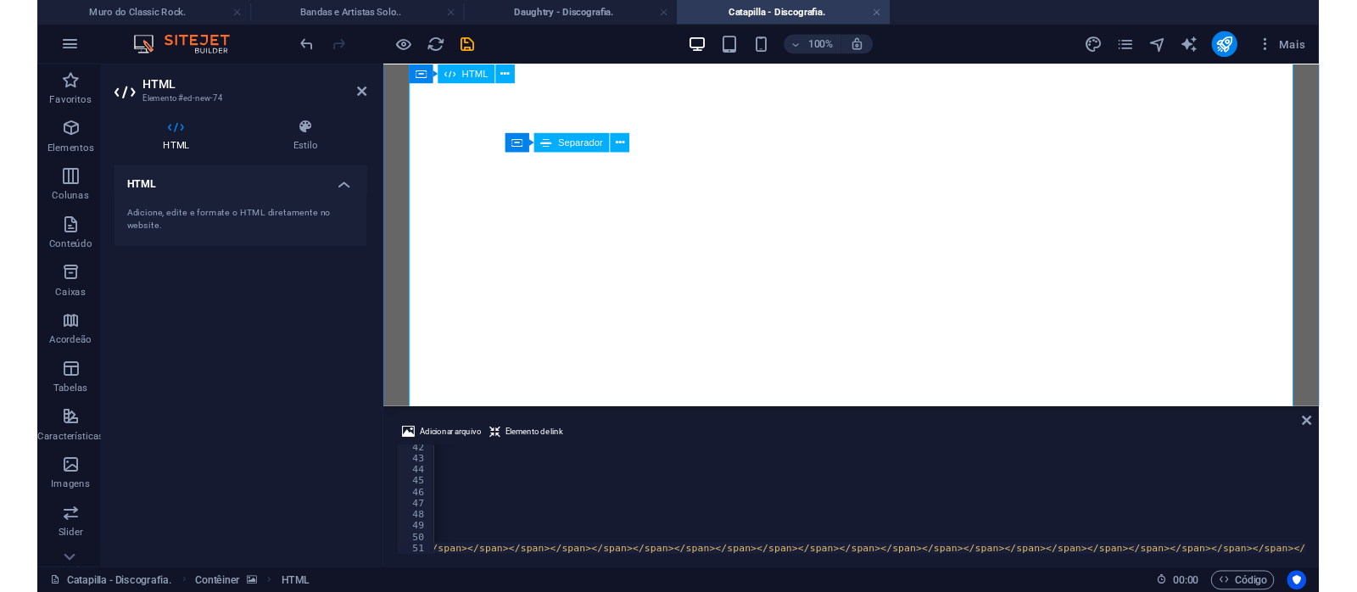
scroll to position [0, 47330]
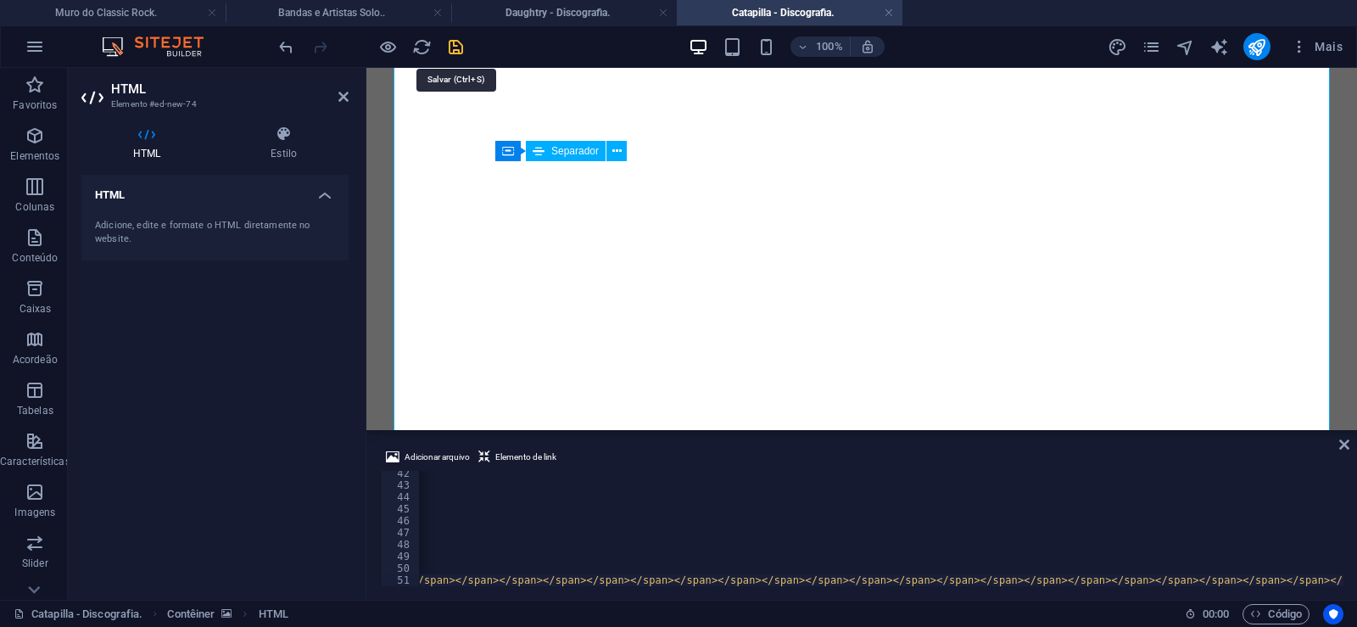
click at [462, 52] on icon "save" at bounding box center [456, 47] width 20 height 20
click at [890, 11] on link at bounding box center [889, 13] width 10 height 16
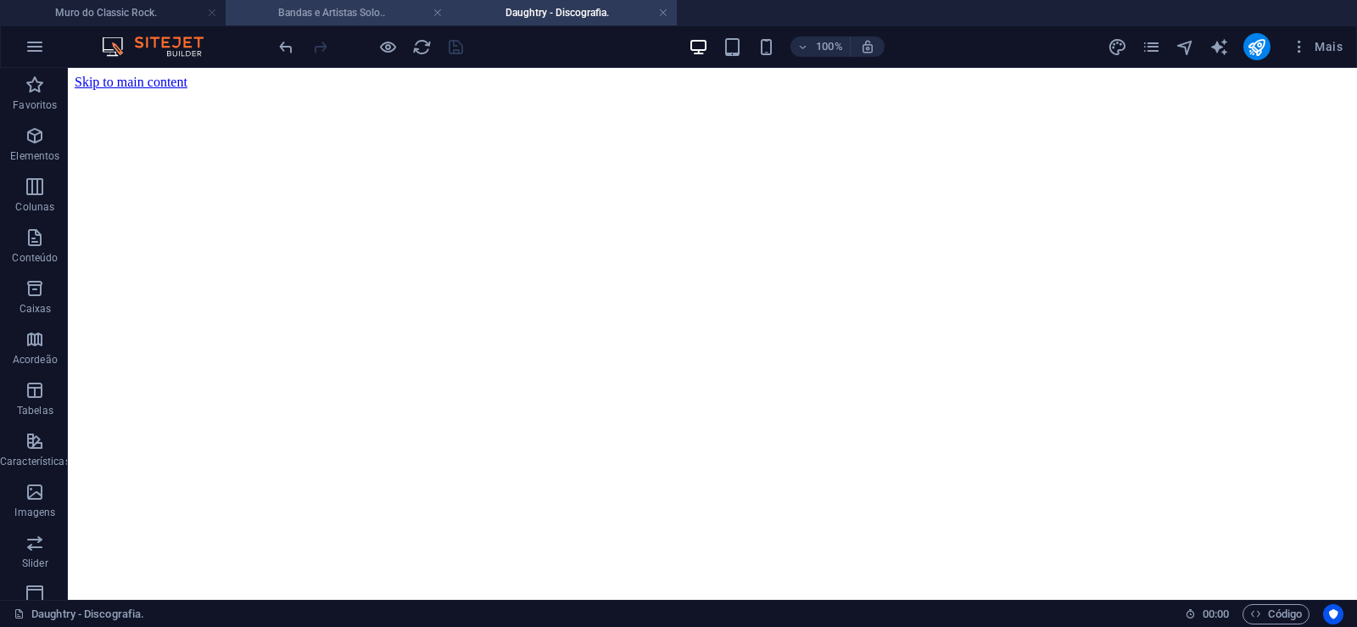
click at [366, 14] on h4 "Bandas e Artistas Solo.." at bounding box center [339, 12] width 226 height 19
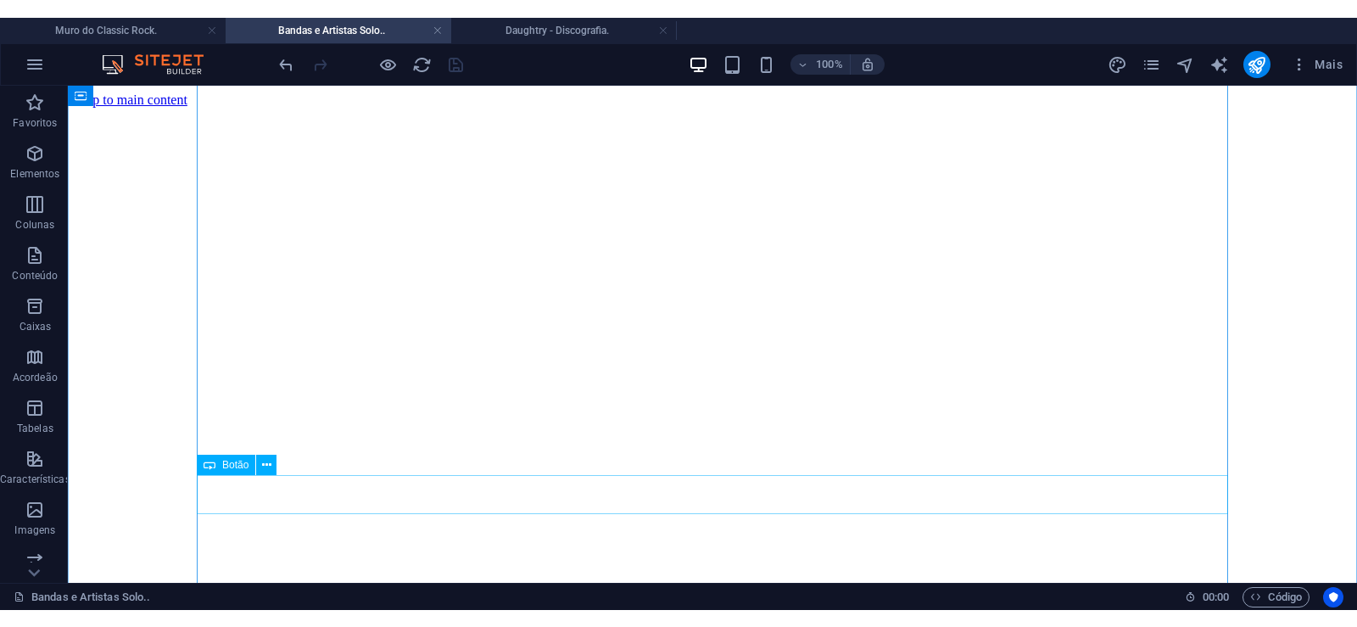
scroll to position [4754, 0]
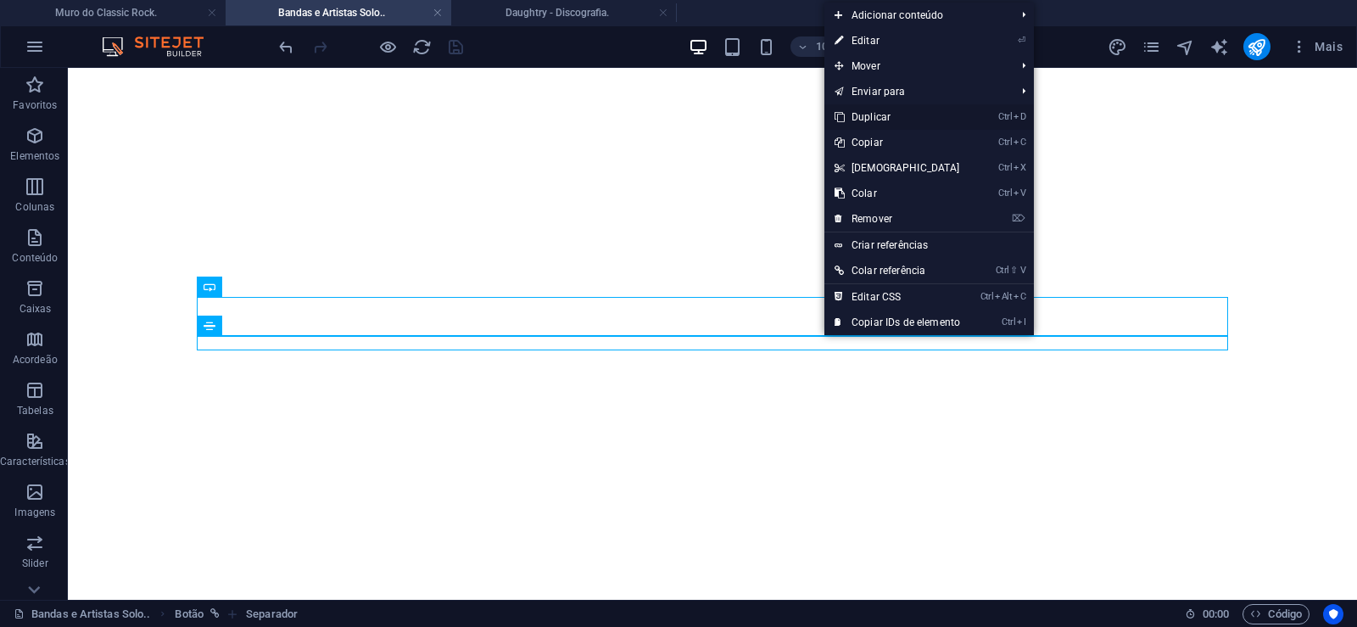
click at [860, 116] on link "Ctrl D Duplicar" at bounding box center [898, 116] width 146 height 25
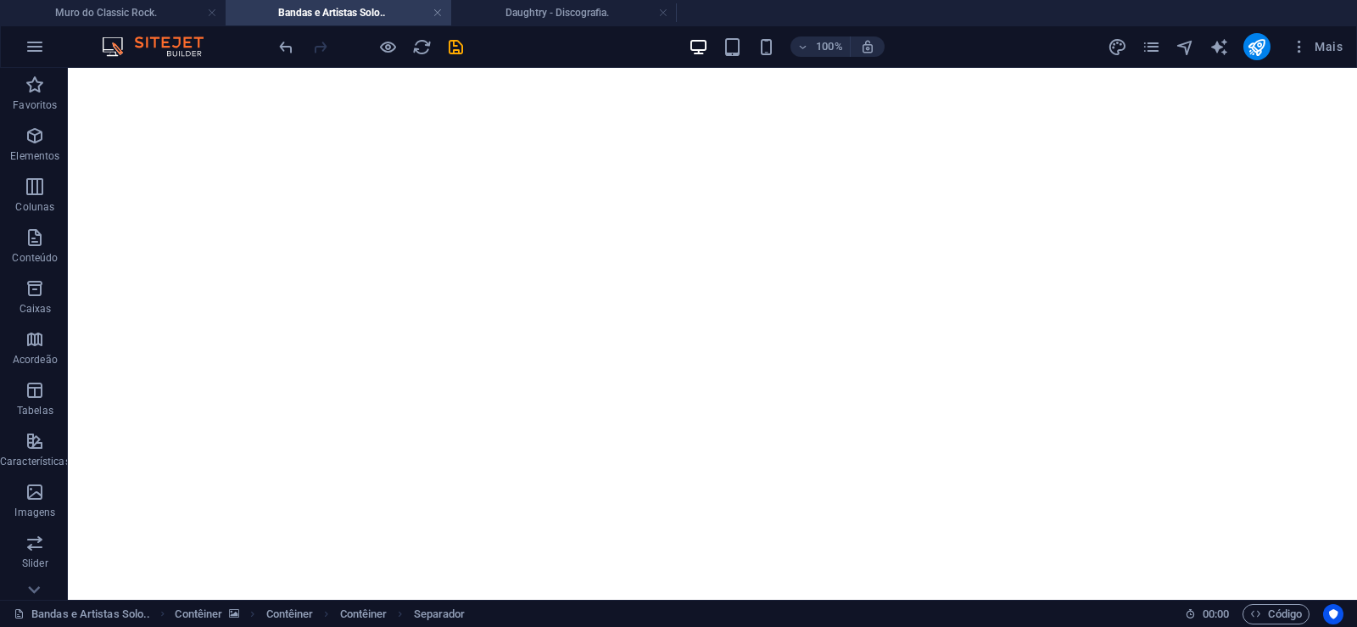
drag, startPoint x: 810, startPoint y: 382, endPoint x: 793, endPoint y: 344, distance: 41.0
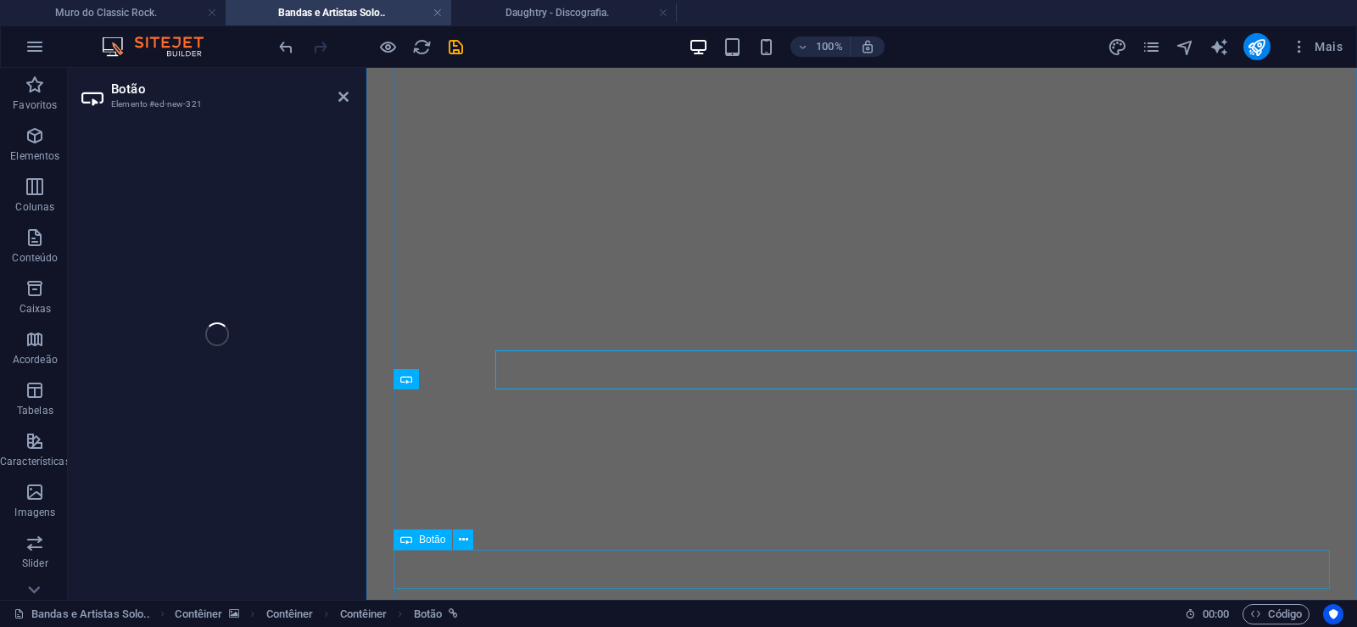
select select "px"
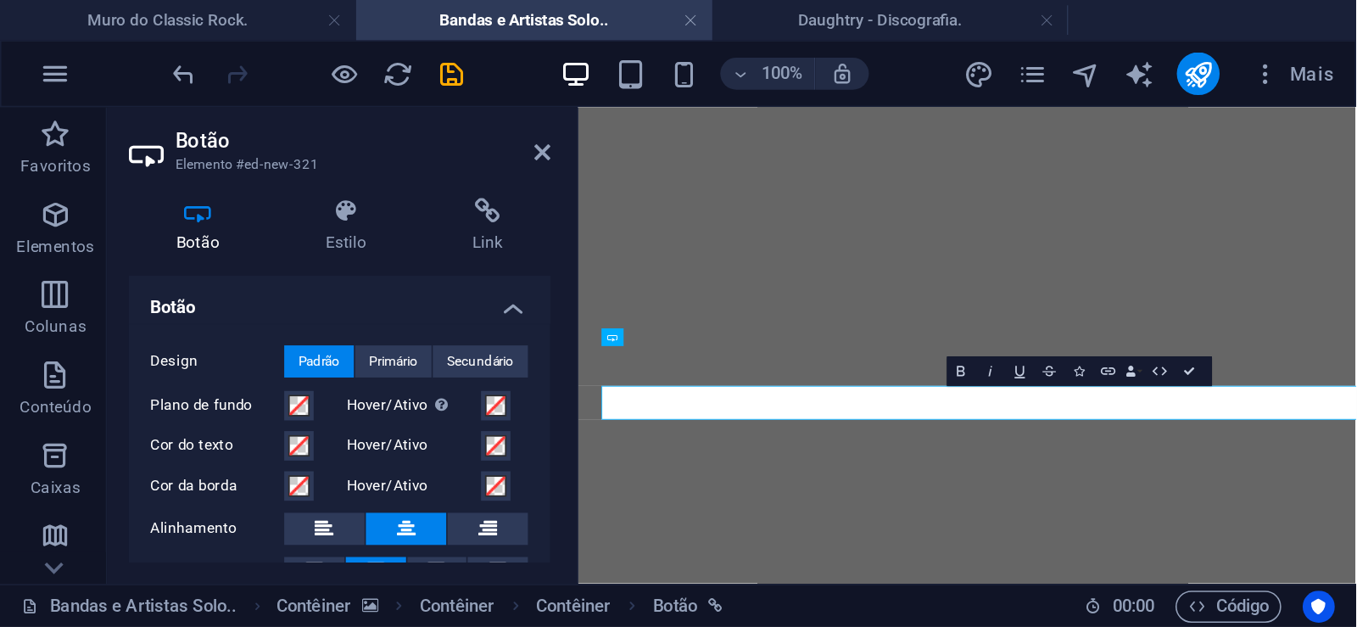
scroll to position [0, 11]
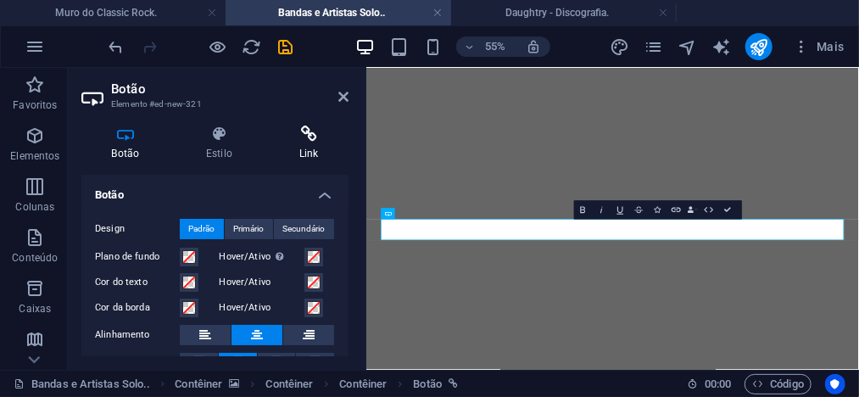
click at [308, 143] on h4 "Link" at bounding box center [309, 144] width 80 height 36
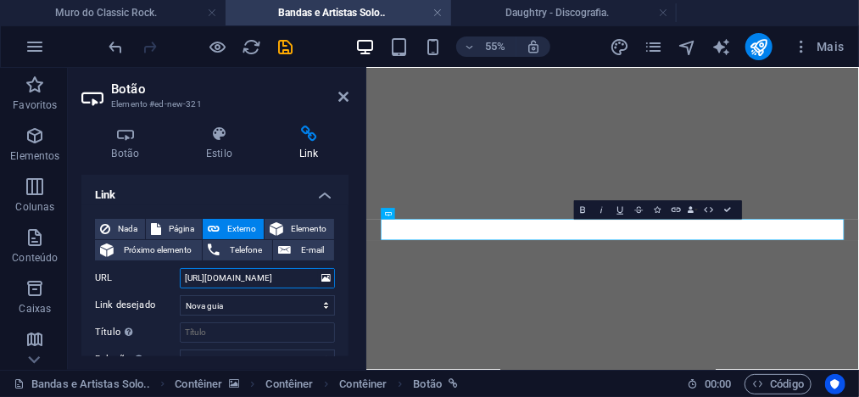
click at [252, 278] on input "[URL][DOMAIN_NAME]" at bounding box center [257, 278] width 155 height 20
drag, startPoint x: 252, startPoint y: 278, endPoint x: 310, endPoint y: 277, distance: 58.6
click at [310, 277] on input "[URL][DOMAIN_NAME]" at bounding box center [257, 278] width 155 height 20
paste input "tapill"
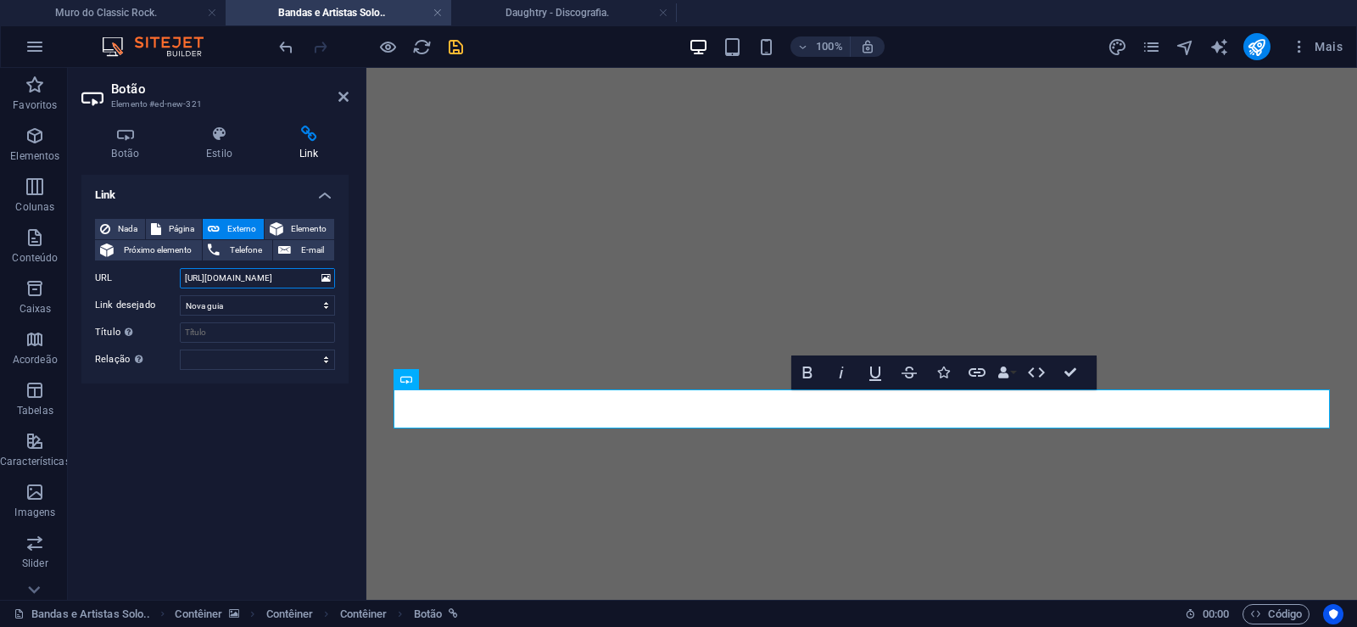
type input "[URL][DOMAIN_NAME]"
click at [456, 44] on icon "save" at bounding box center [456, 47] width 20 height 20
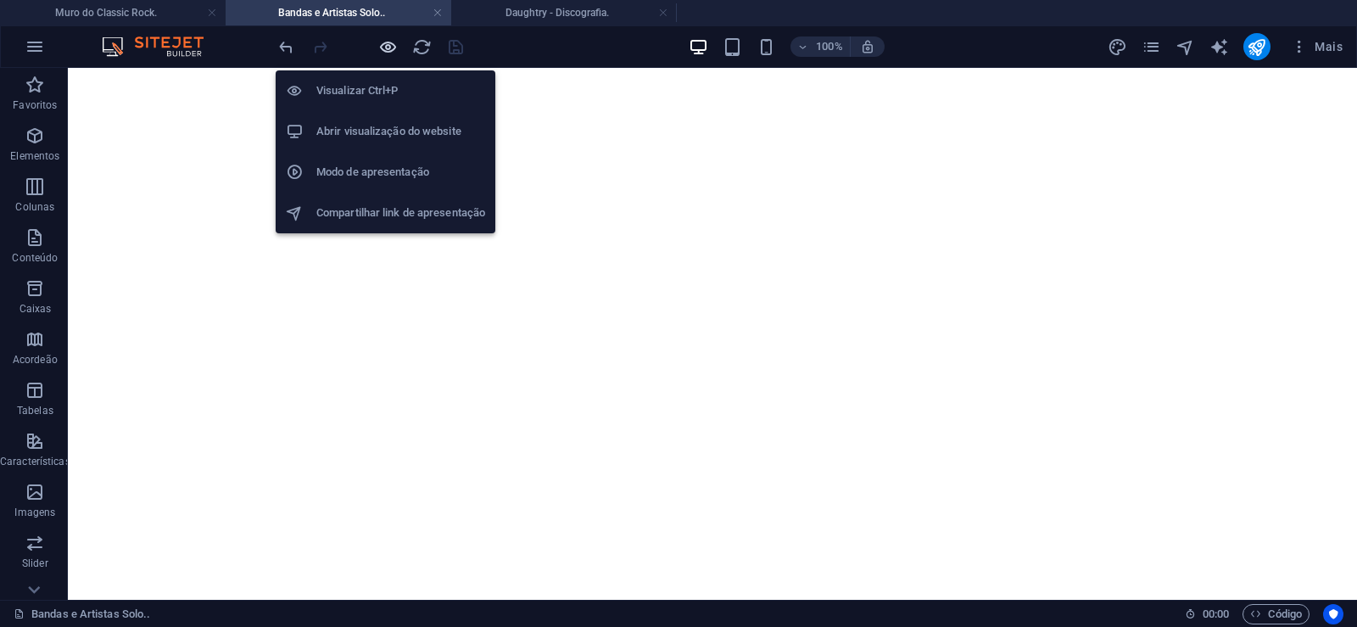
click at [393, 51] on icon "button" at bounding box center [388, 47] width 20 height 20
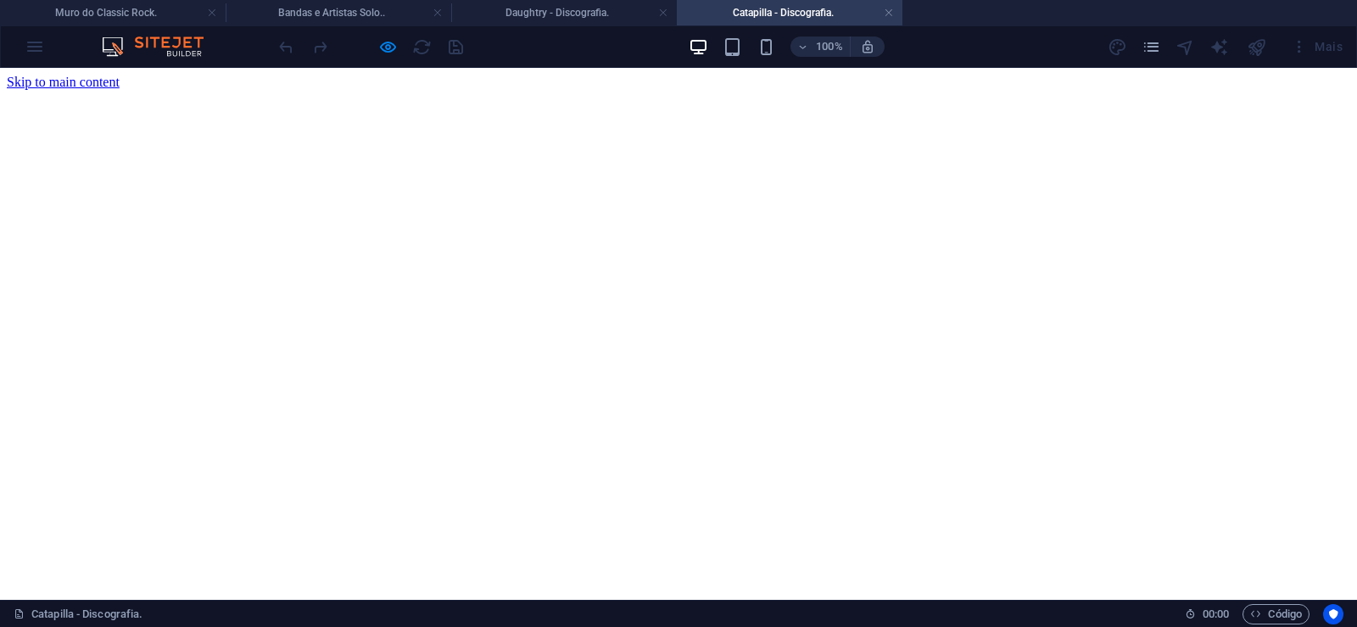
scroll to position [0, 0]
click at [886, 12] on link at bounding box center [889, 13] width 10 height 16
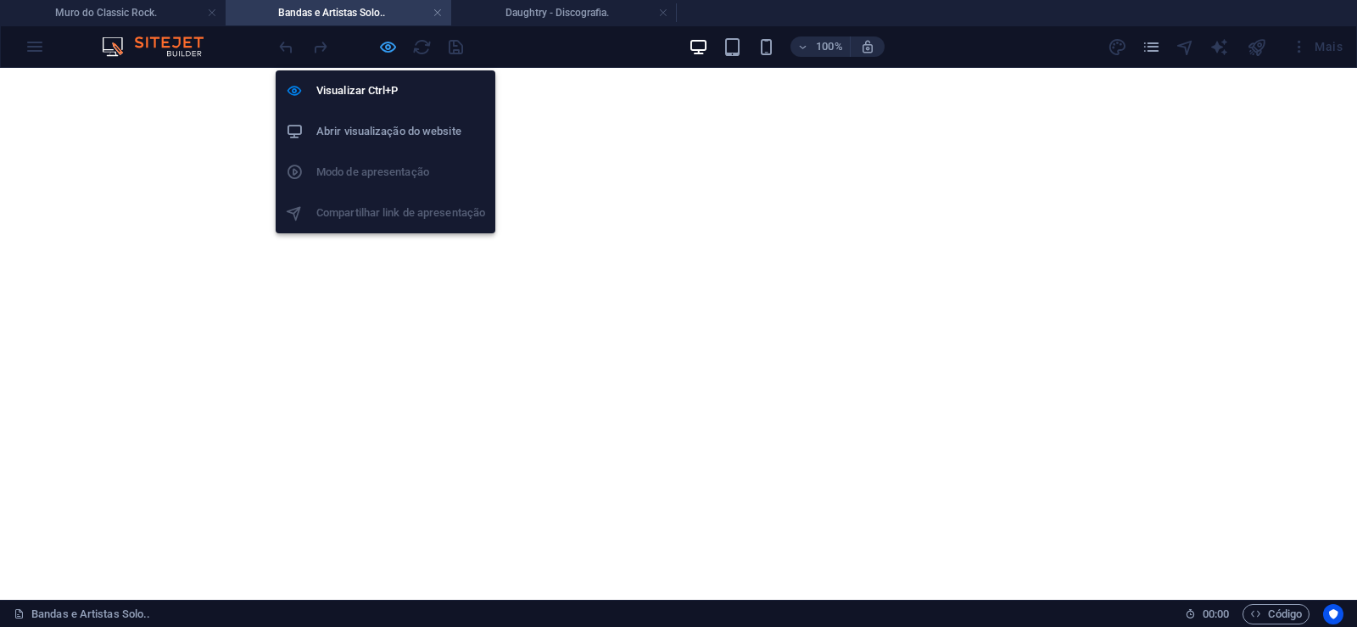
click at [387, 48] on icon "button" at bounding box center [388, 47] width 20 height 20
